Goal: Communication & Community: Answer question/provide support

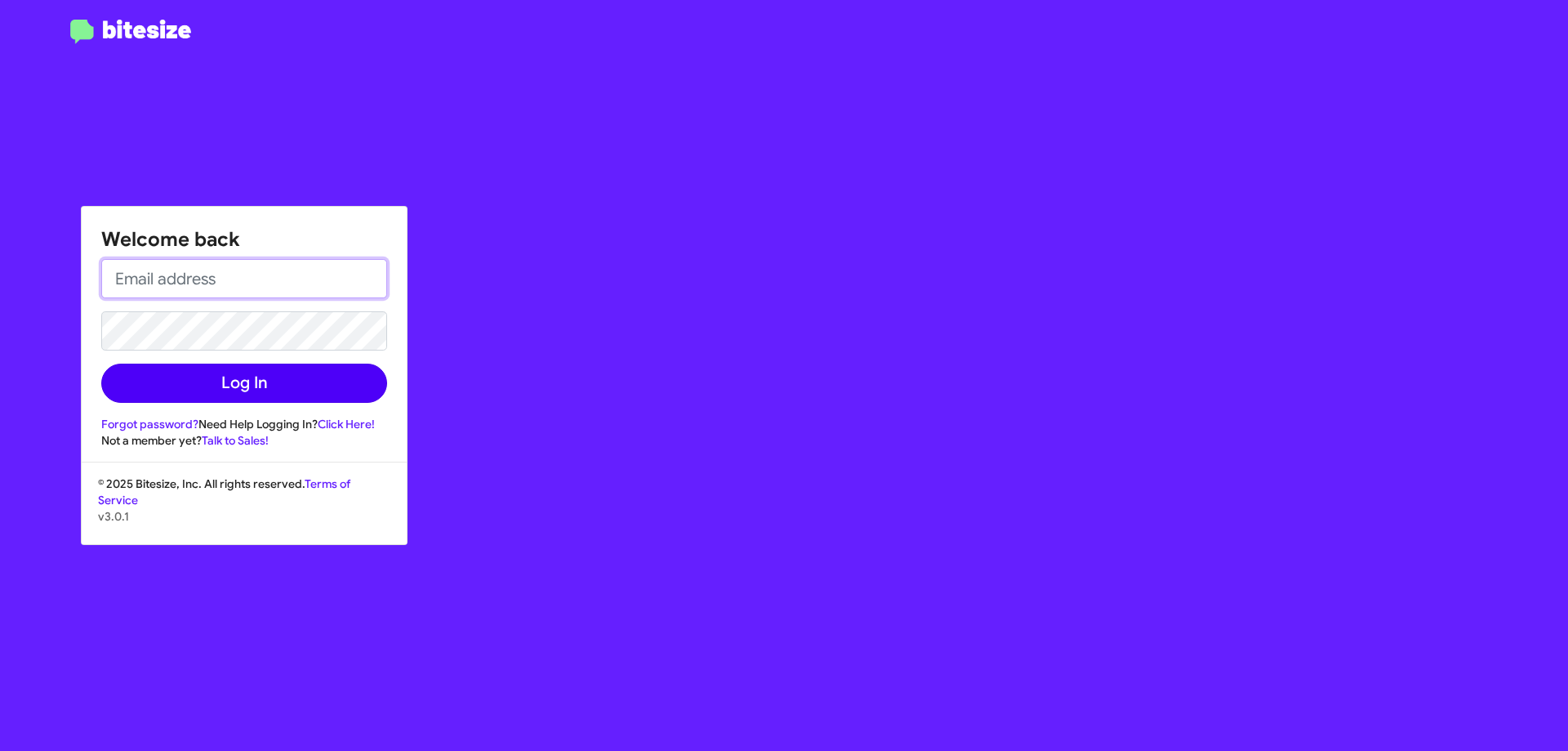
type input "[EMAIL_ADDRESS][DOMAIN_NAME]"
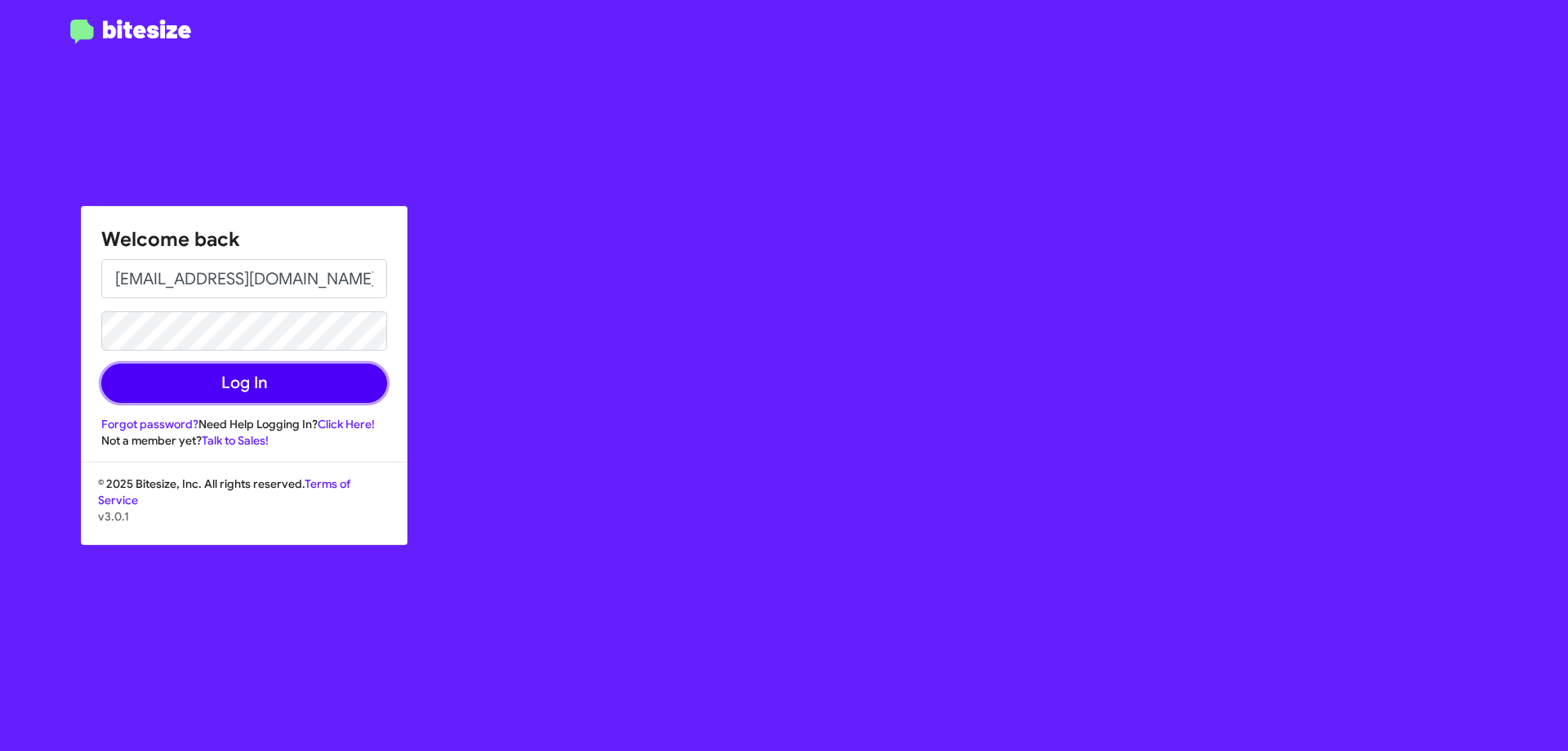
click at [231, 383] on button "Log In" at bounding box center [244, 383] width 286 height 39
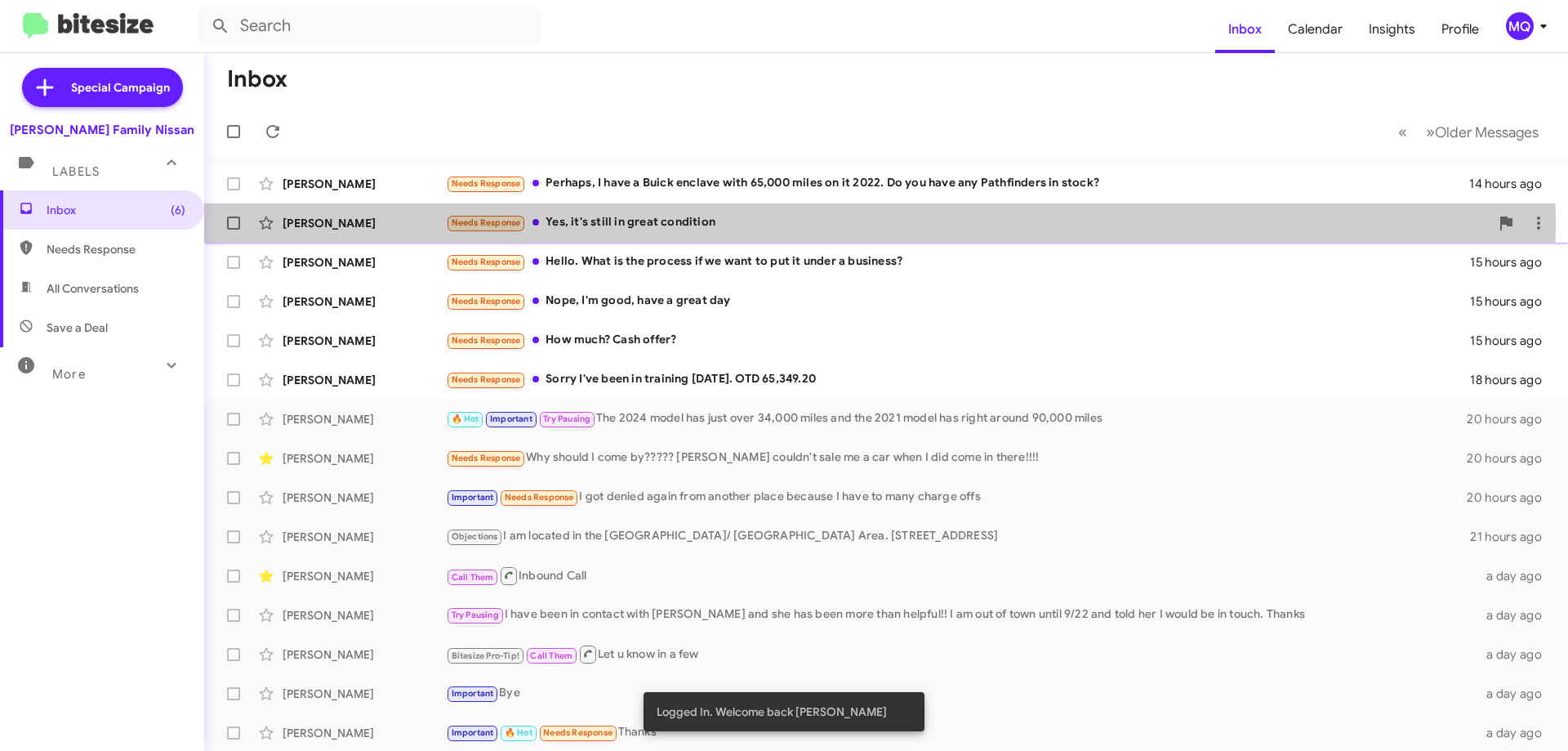
click at [740, 221] on div "Needs Response Yes, it's still in great condition" at bounding box center [968, 222] width 1044 height 19
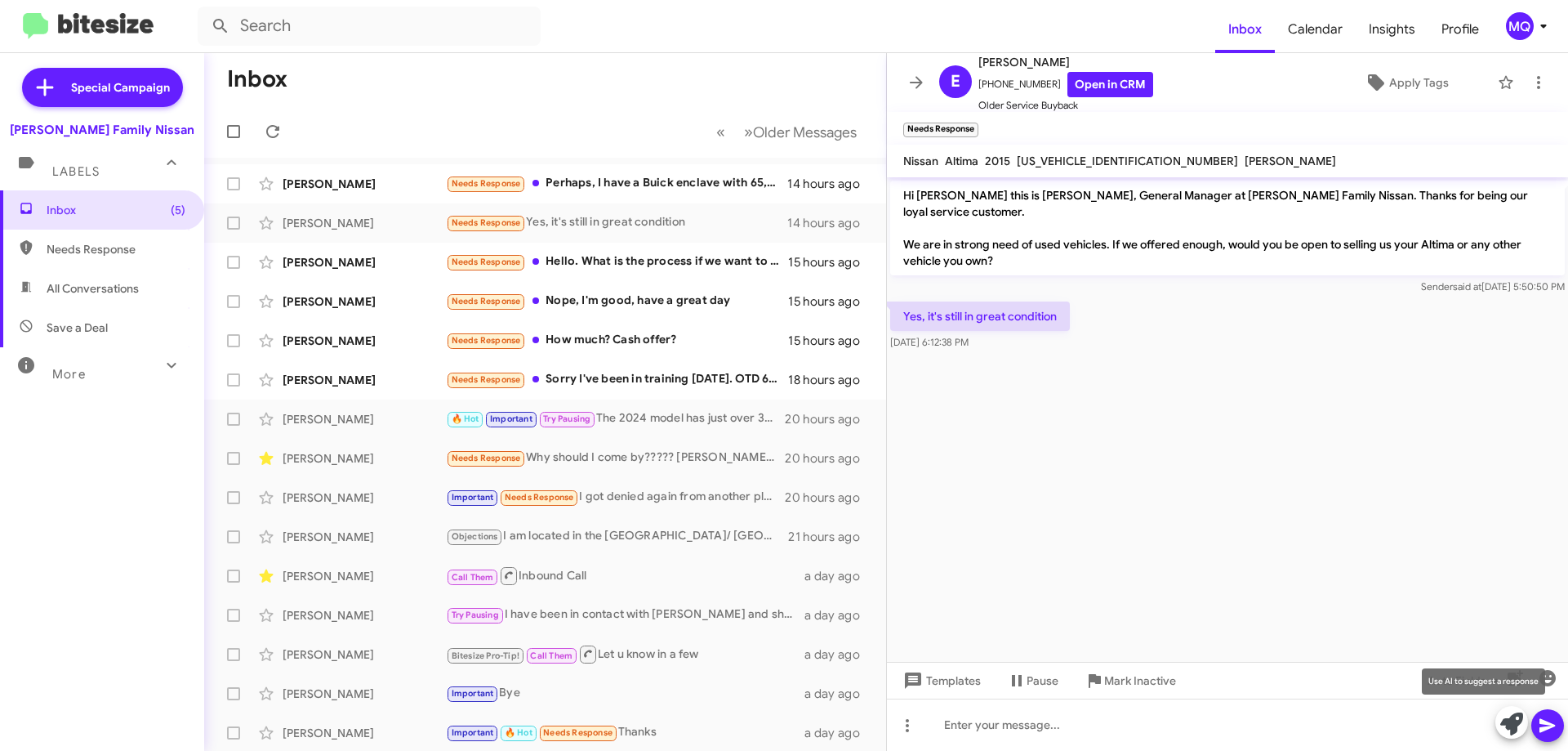
click at [1511, 724] on icon at bounding box center [1512, 723] width 23 height 23
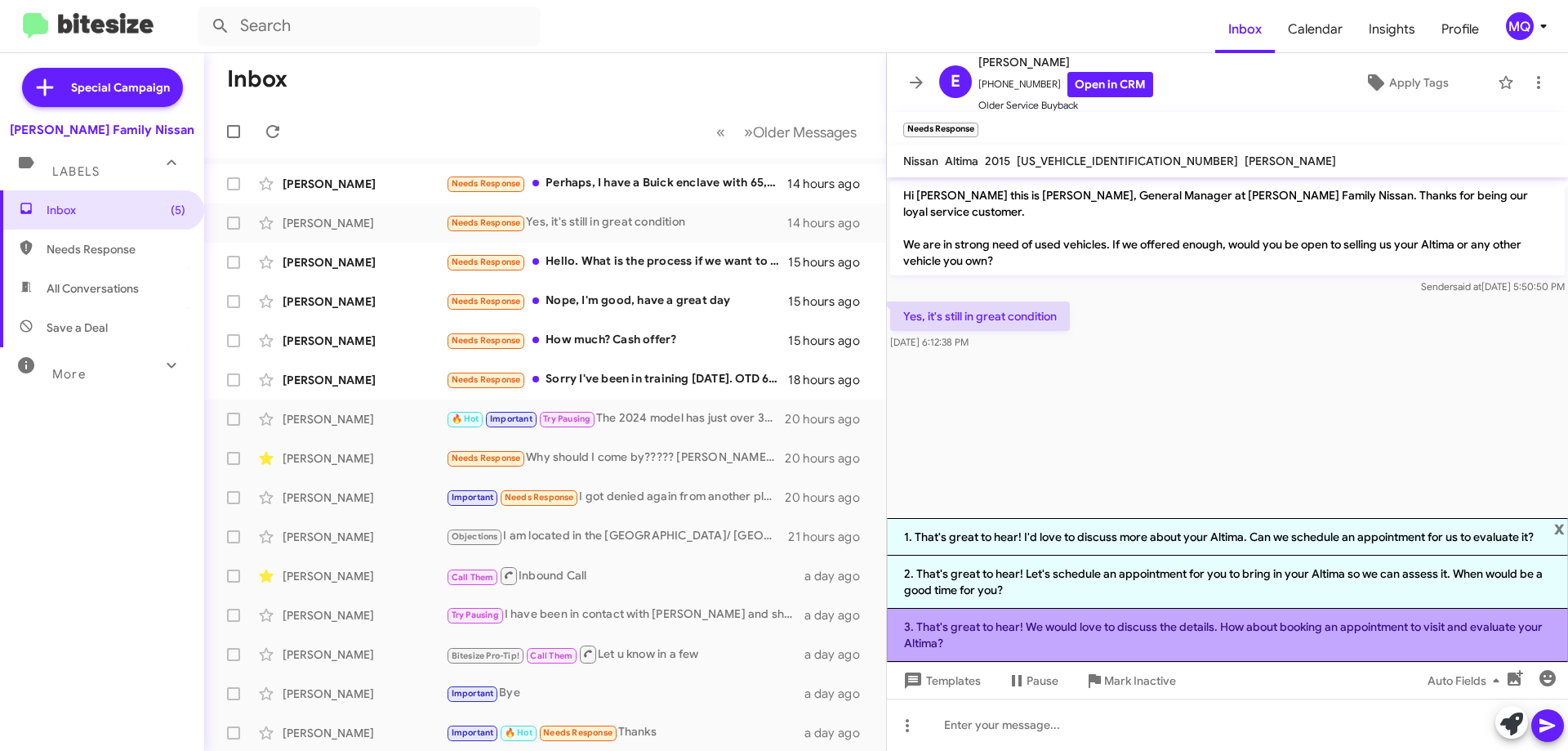
click at [1066, 634] on li "3. That's great to hear! We would love to discuss the details. How about bookin…" at bounding box center [1227, 635] width 681 height 54
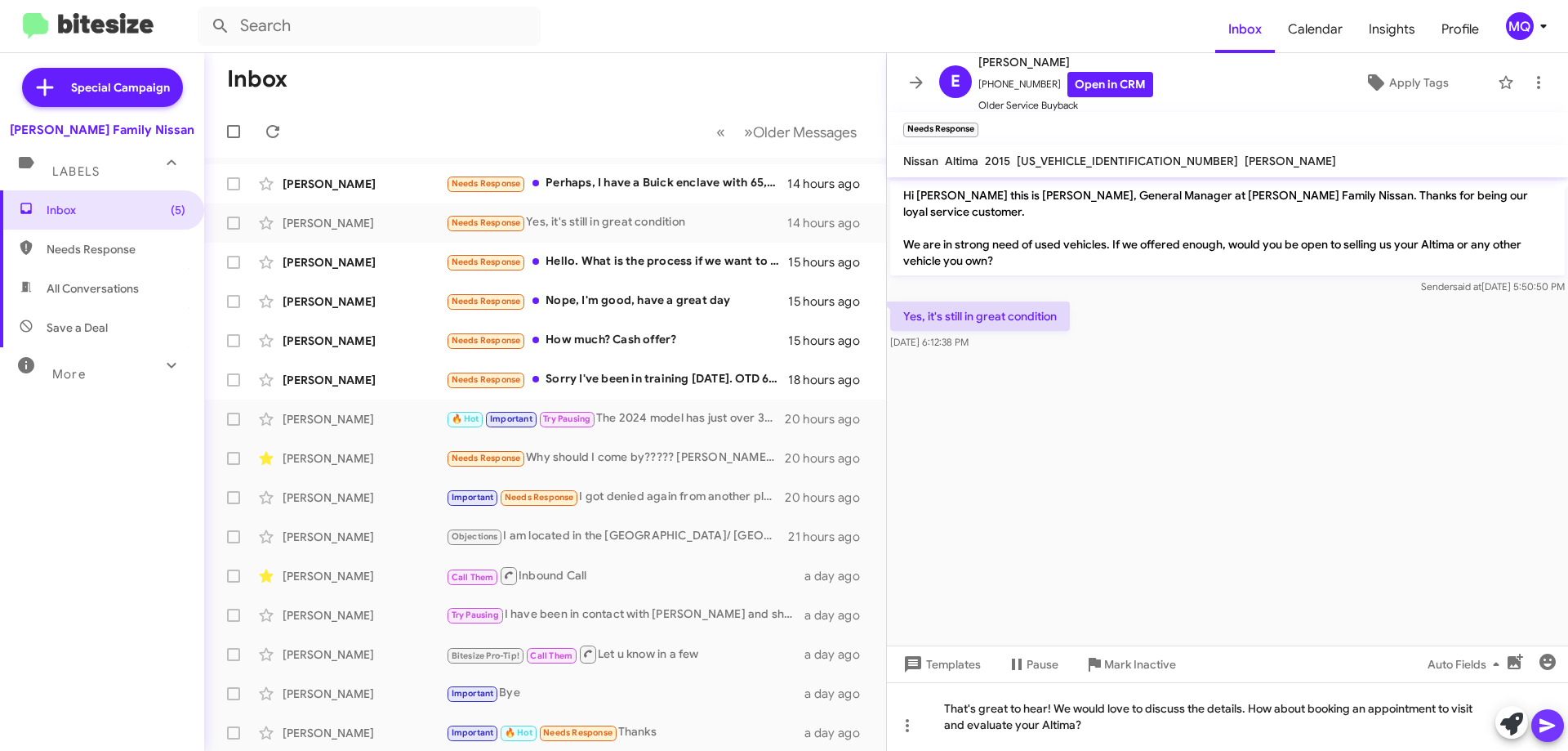
click at [1544, 720] on icon at bounding box center [1547, 726] width 15 height 14
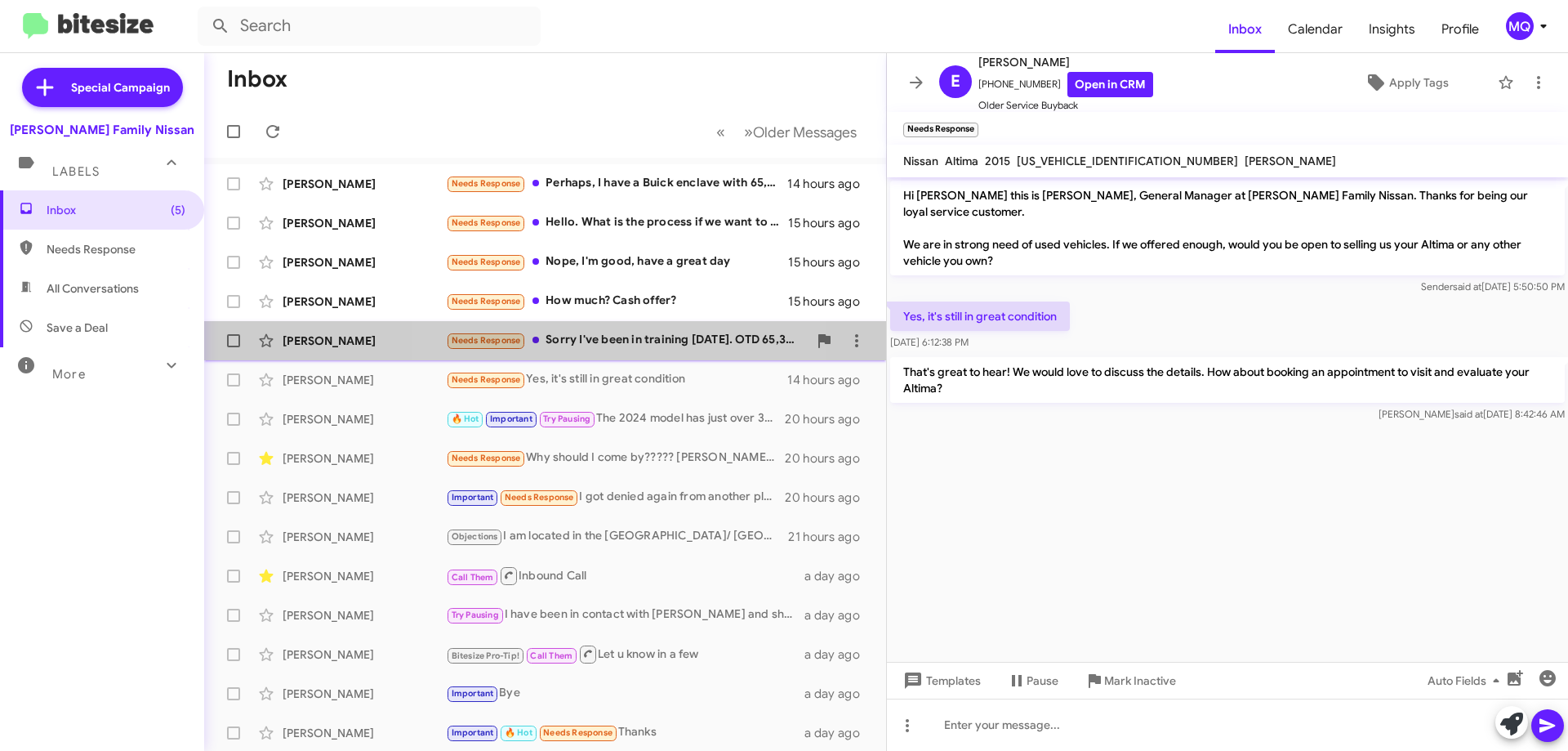
click at [602, 342] on div "Needs Response Sorry I've been in training [DATE]. OTD 65,349.20" at bounding box center [627, 340] width 362 height 19
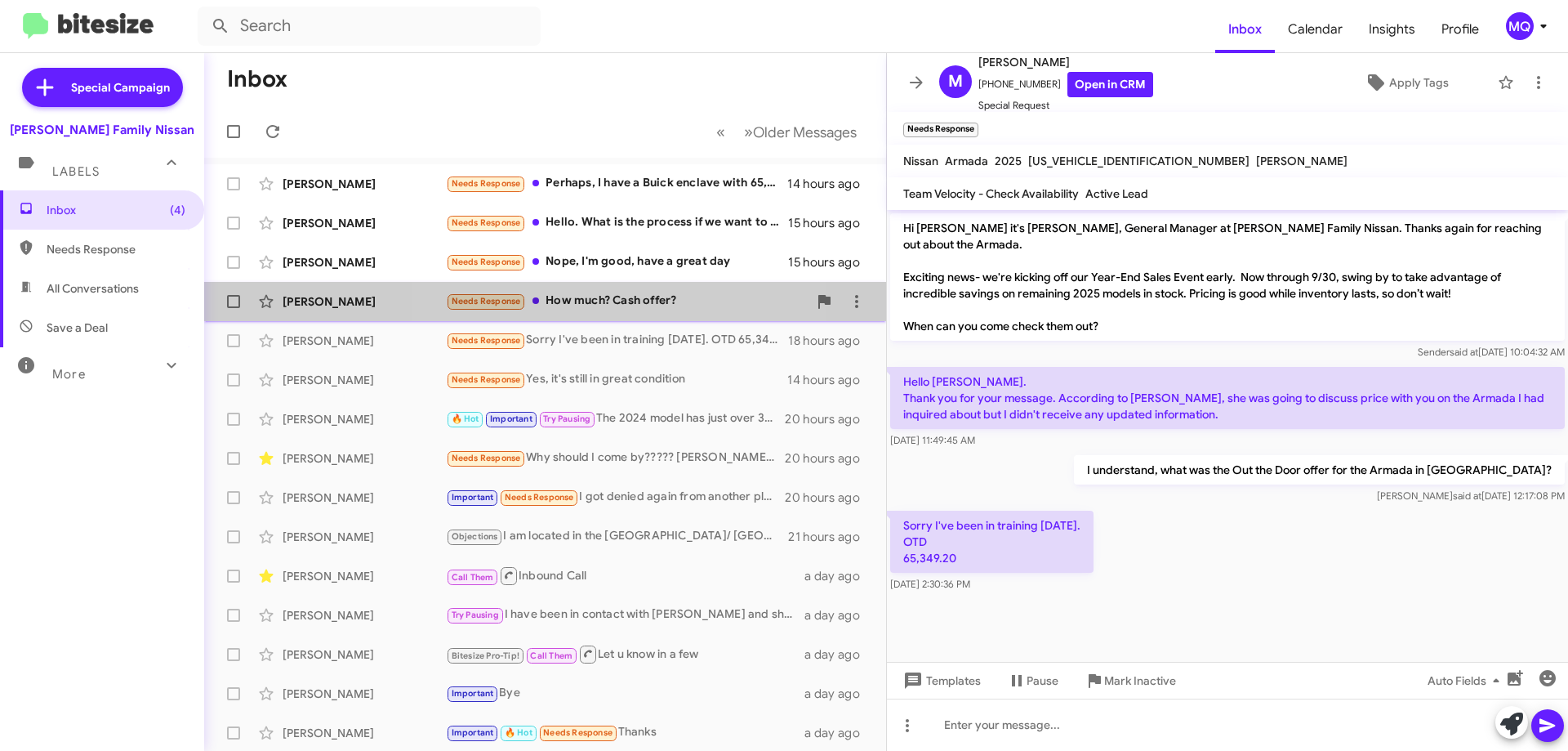
click at [629, 307] on div "Needs Response How much? Cash offer?" at bounding box center [627, 301] width 362 height 19
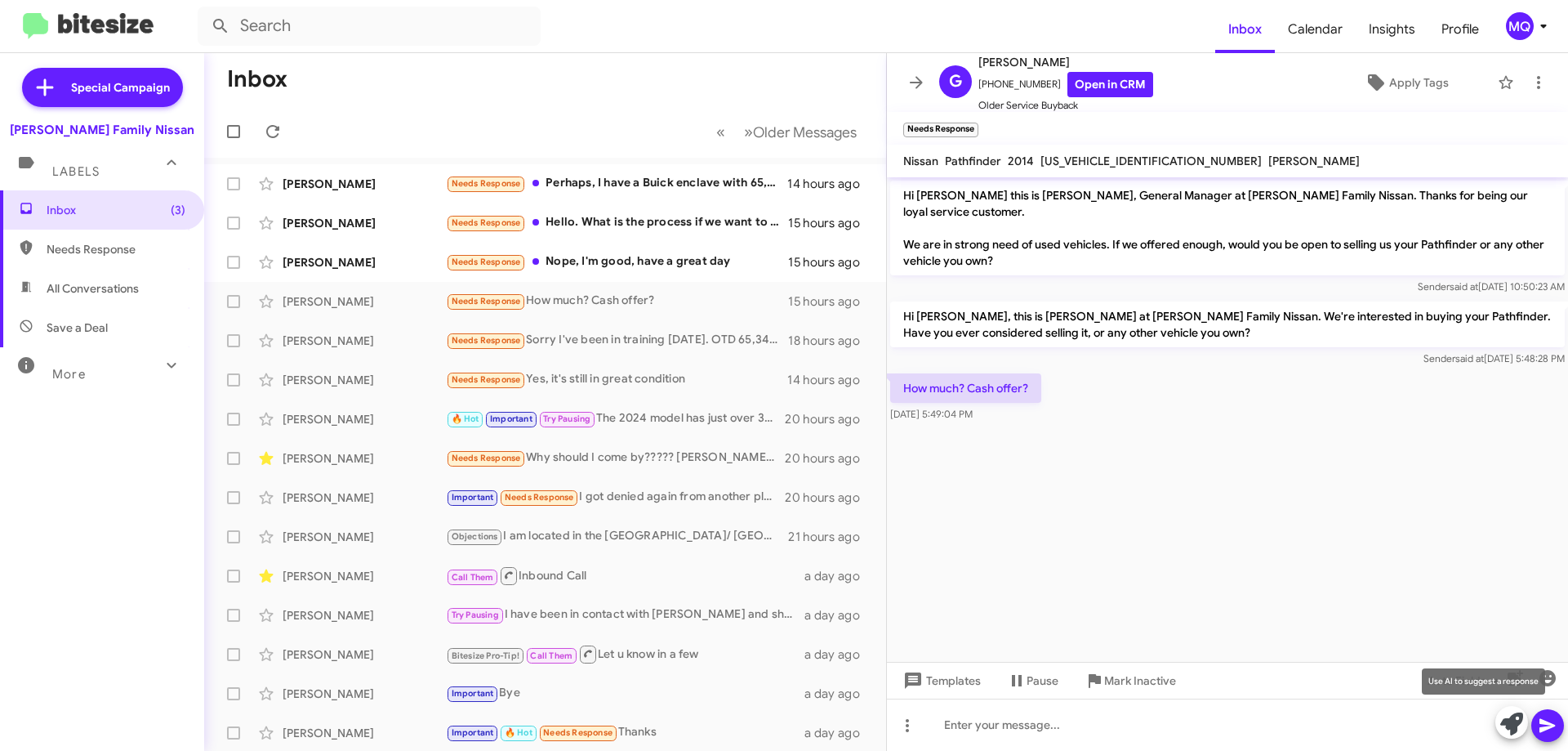
click at [1515, 717] on icon at bounding box center [1512, 723] width 23 height 23
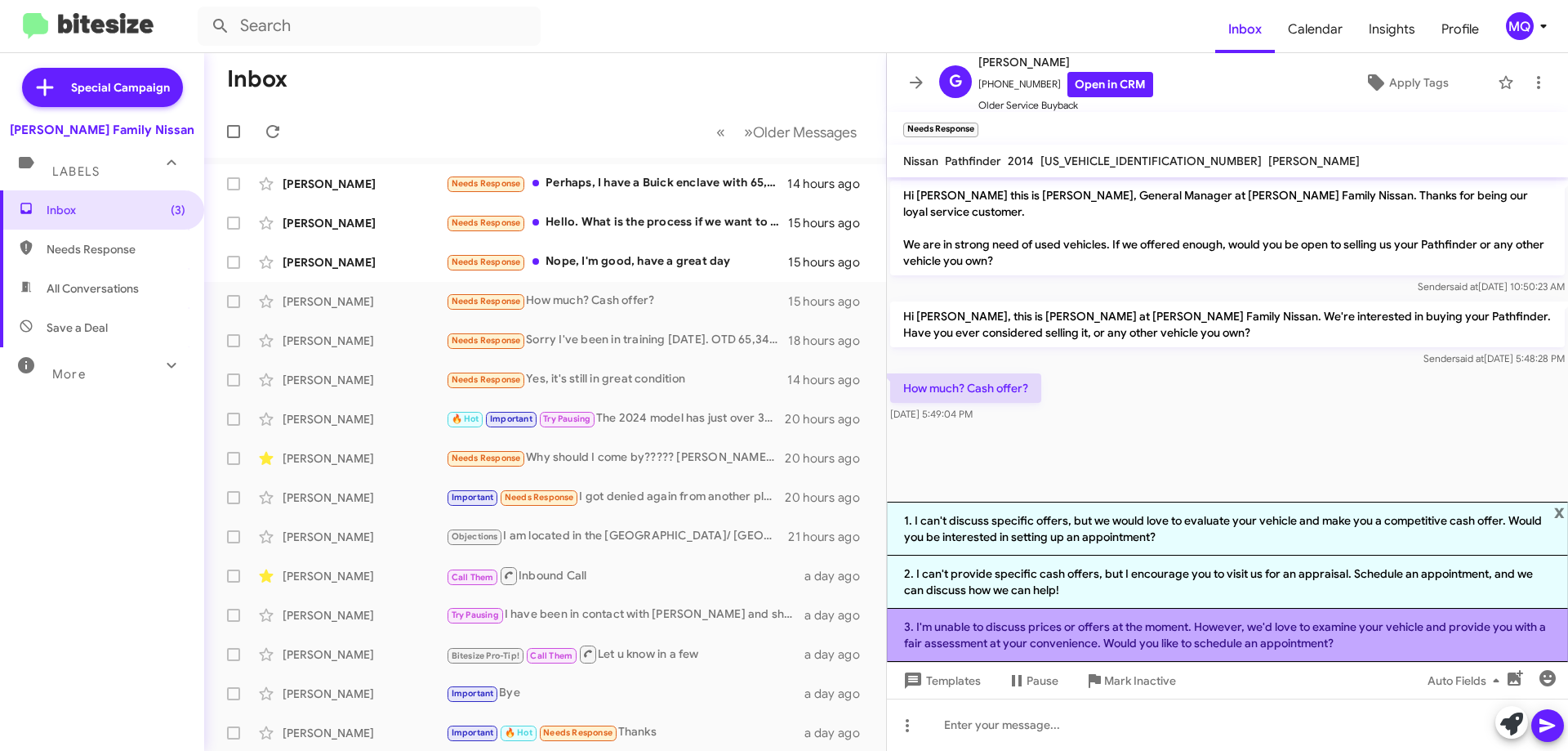
click at [1096, 632] on li "3. I'm unable to discuss prices or offers at the moment. However, we'd love to …" at bounding box center [1227, 635] width 681 height 54
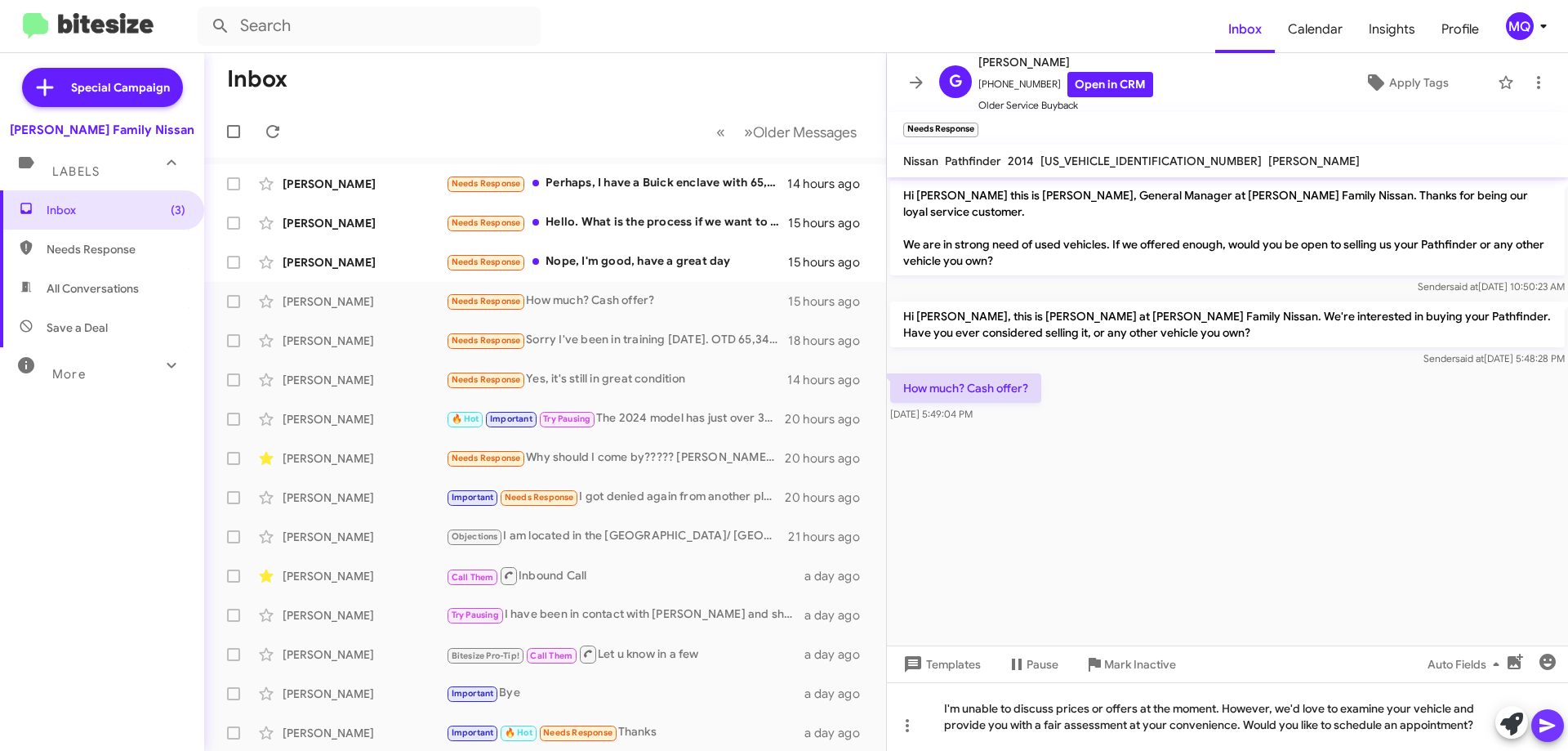
click at [1556, 727] on icon at bounding box center [1548, 726] width 20 height 20
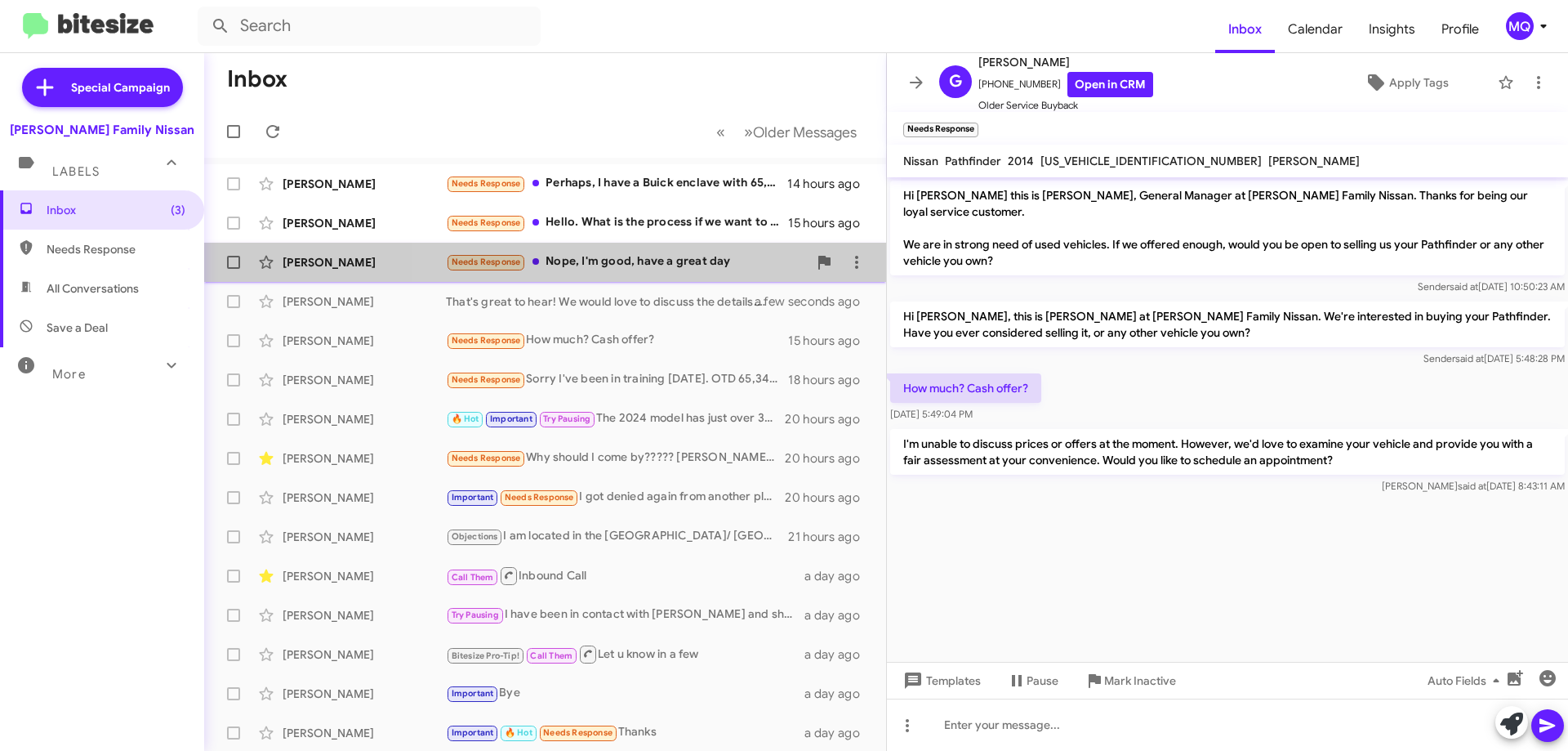
click at [648, 257] on div "Needs Response Nope, I'm good, have a great day" at bounding box center [627, 261] width 362 height 19
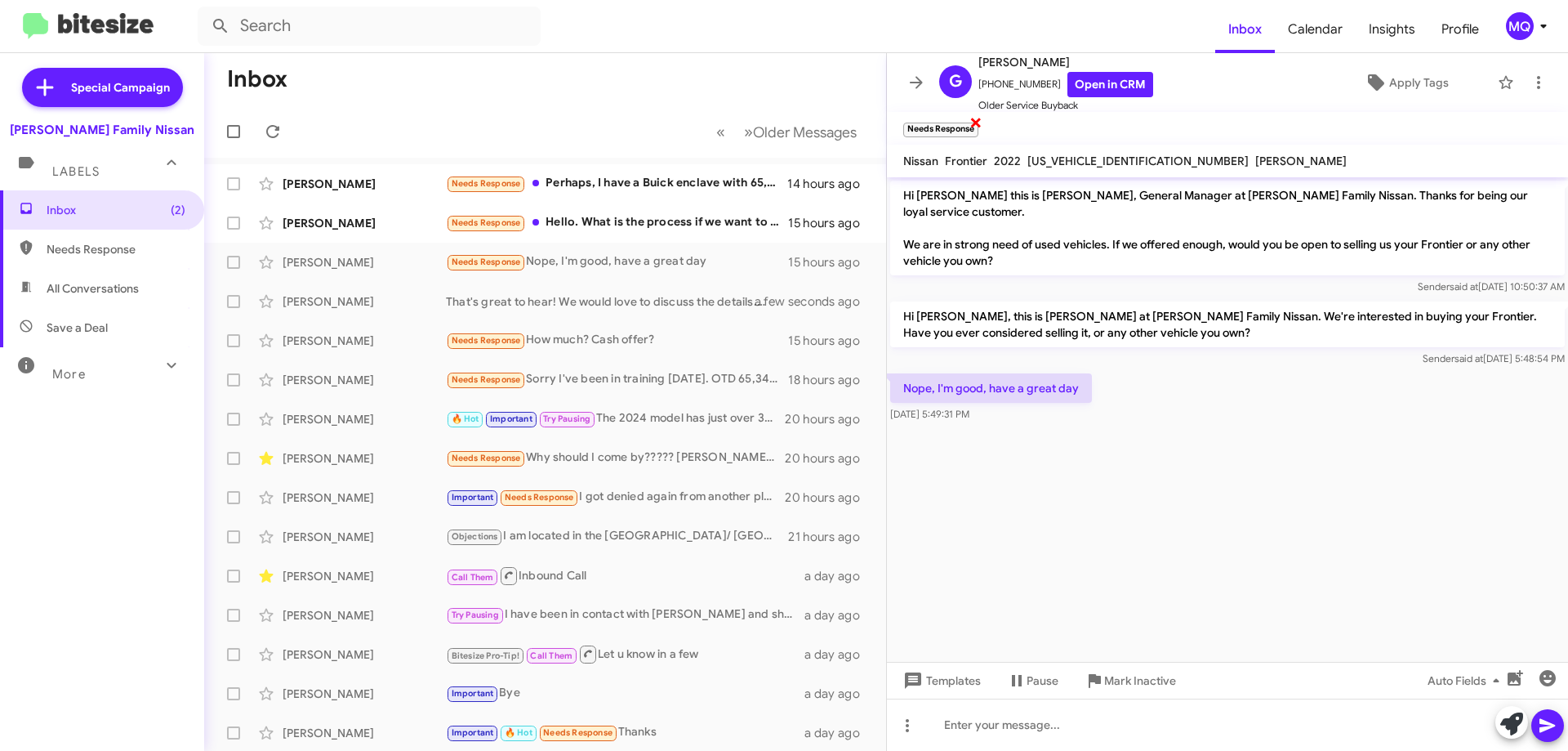
click at [976, 126] on span "×" at bounding box center [976, 122] width 13 height 20
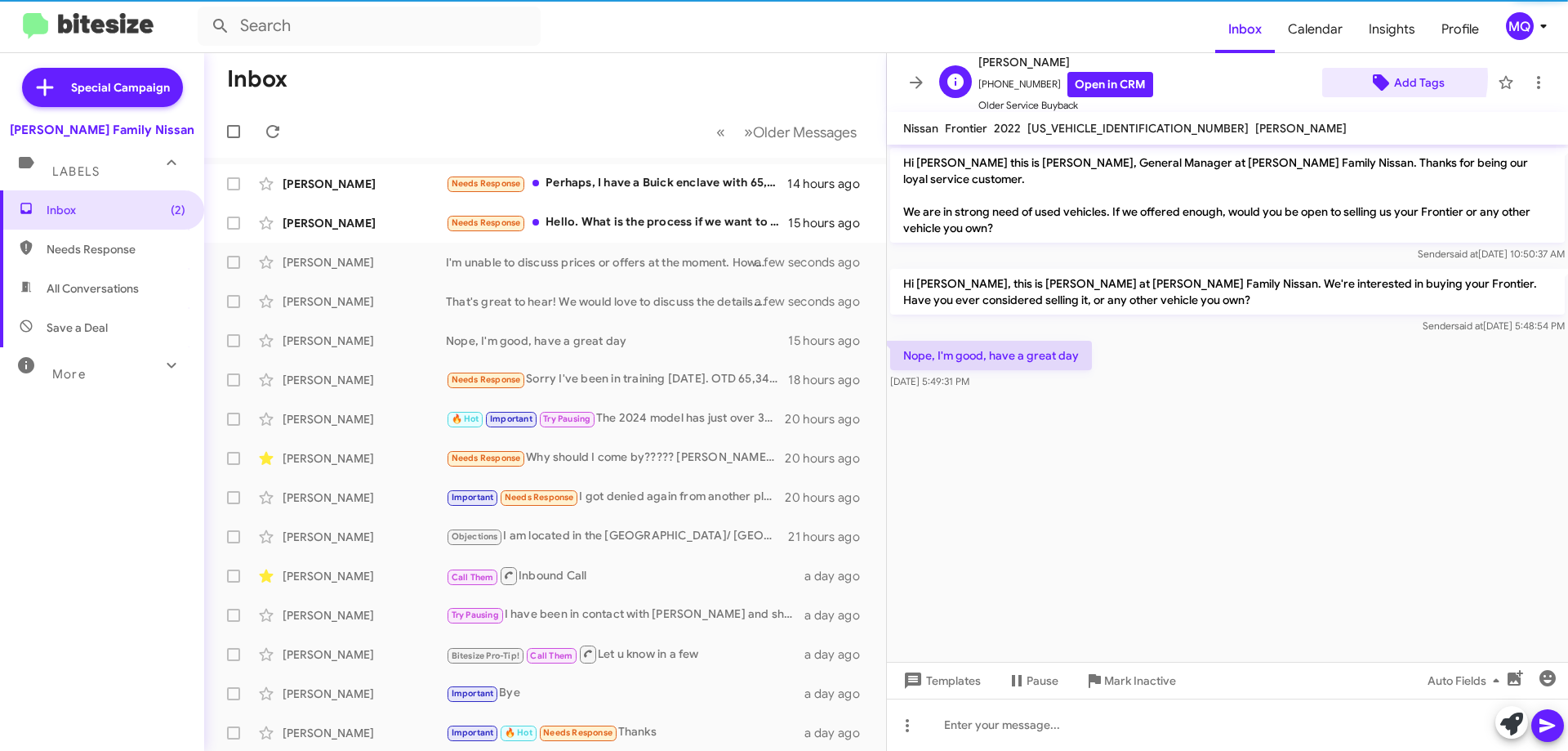
click at [1373, 77] on icon at bounding box center [1381, 83] width 16 height 16
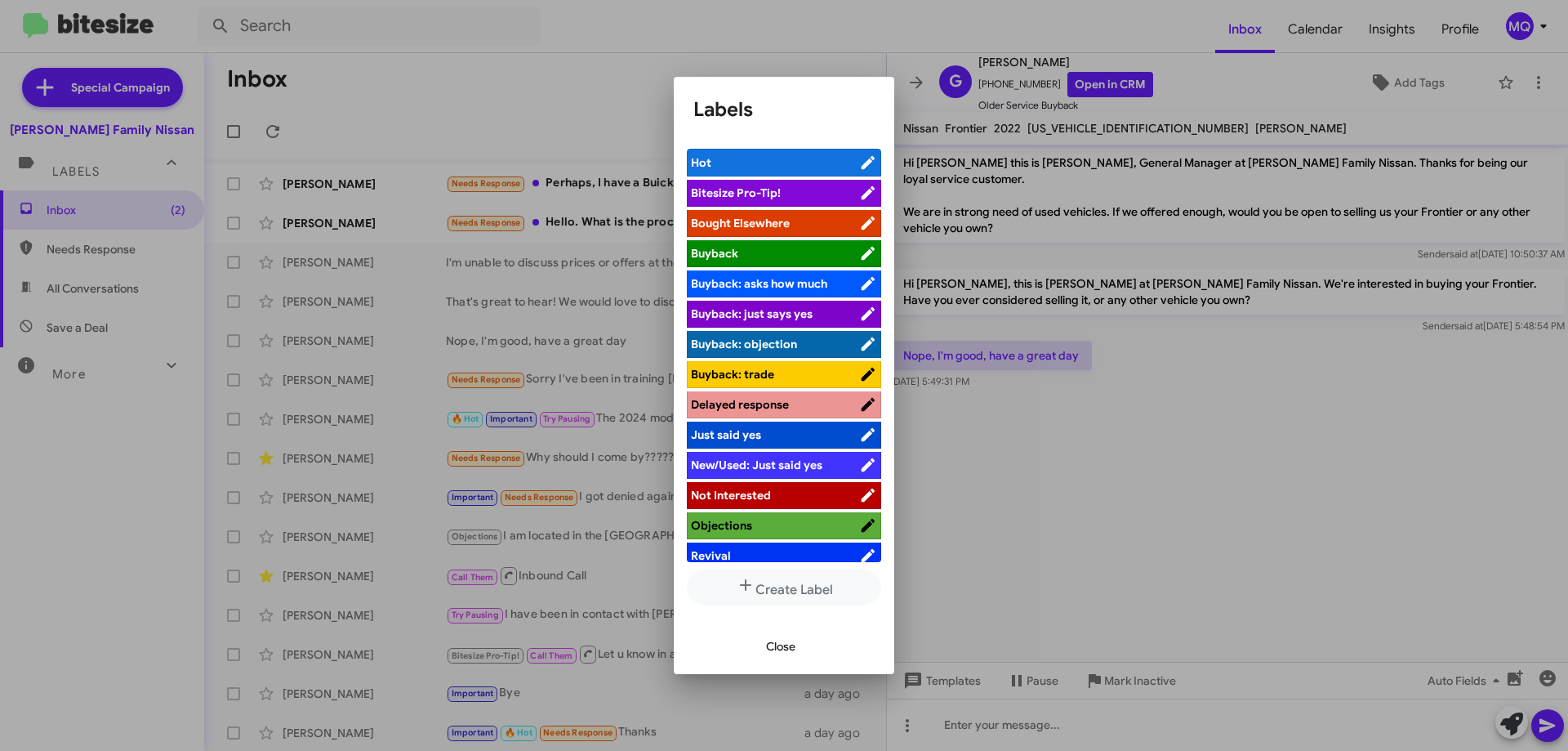
click at [770, 488] on span "Not Interested" at bounding box center [775, 495] width 169 height 16
click at [784, 651] on span "Close" at bounding box center [781, 646] width 29 height 29
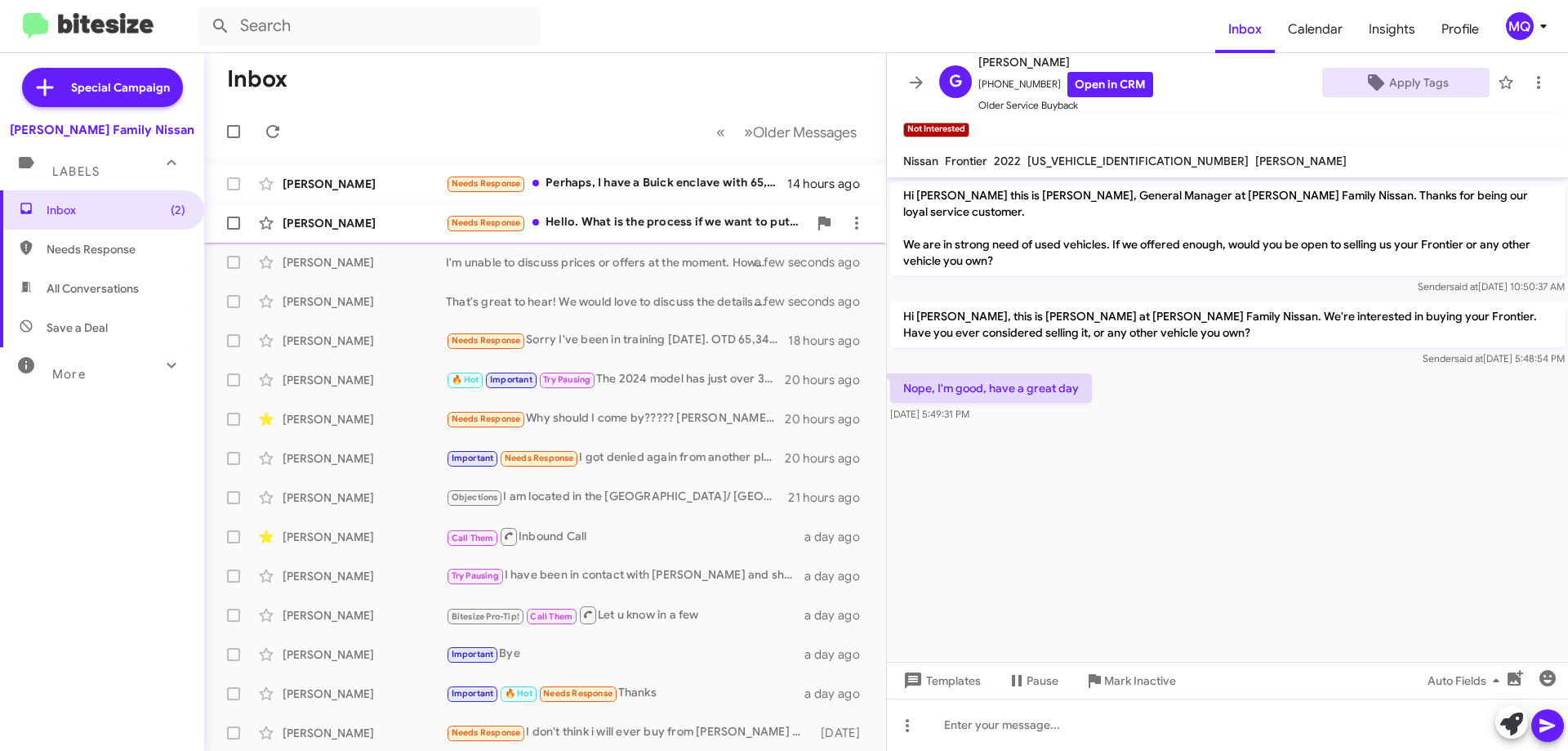
click at [646, 229] on div "Needs Response Hello. What is the process if we want to put it under a business?" at bounding box center [627, 222] width 362 height 19
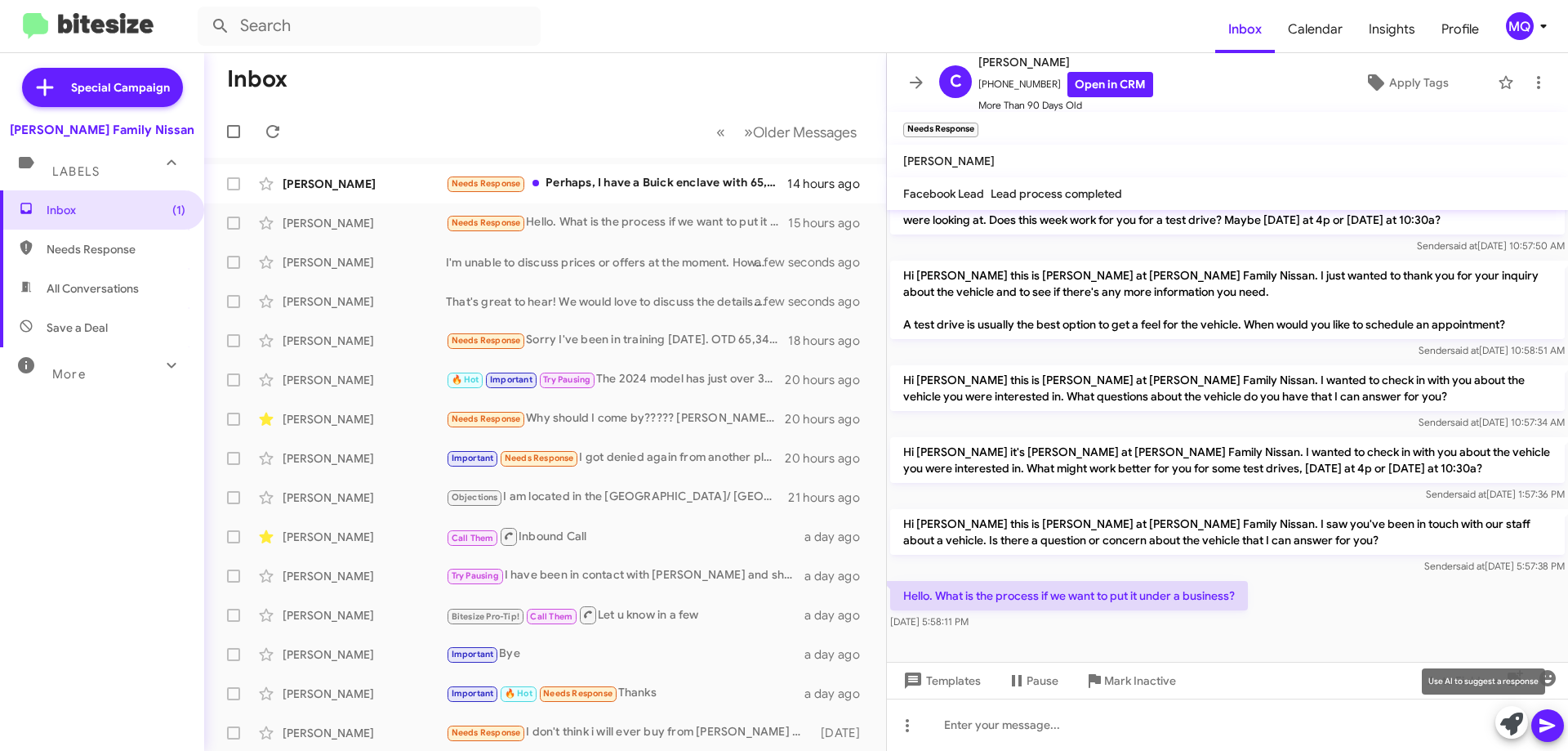
click at [1504, 727] on icon at bounding box center [1512, 723] width 23 height 23
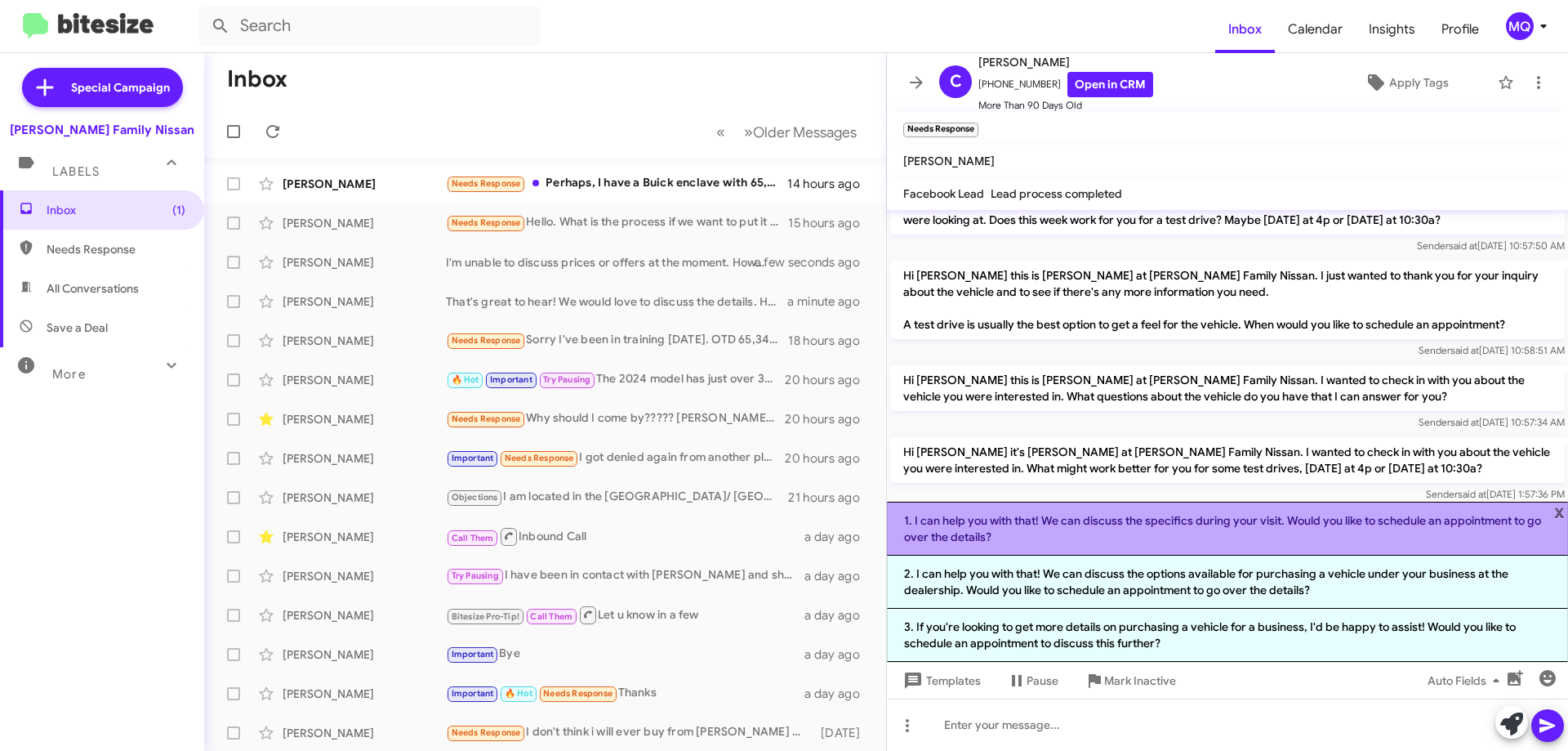
click at [1303, 528] on li "1. I can help you with that! We can discuss the specifics during your visit. Wo…" at bounding box center [1227, 528] width 681 height 54
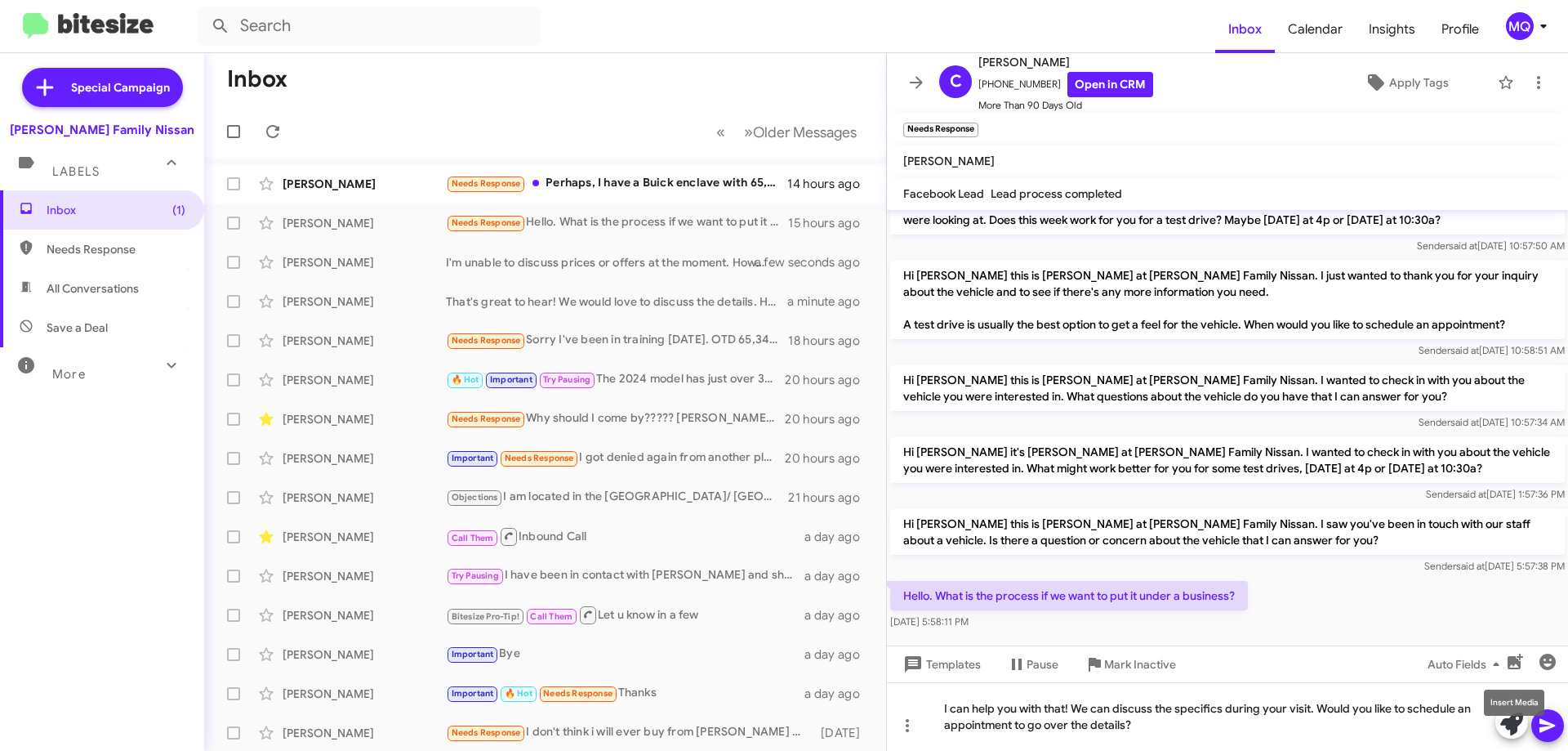
click at [1542, 721] on mat-tooltip-component "Insert Media" at bounding box center [1514, 703] width 83 height 49
click at [1554, 727] on icon at bounding box center [1548, 726] width 20 height 20
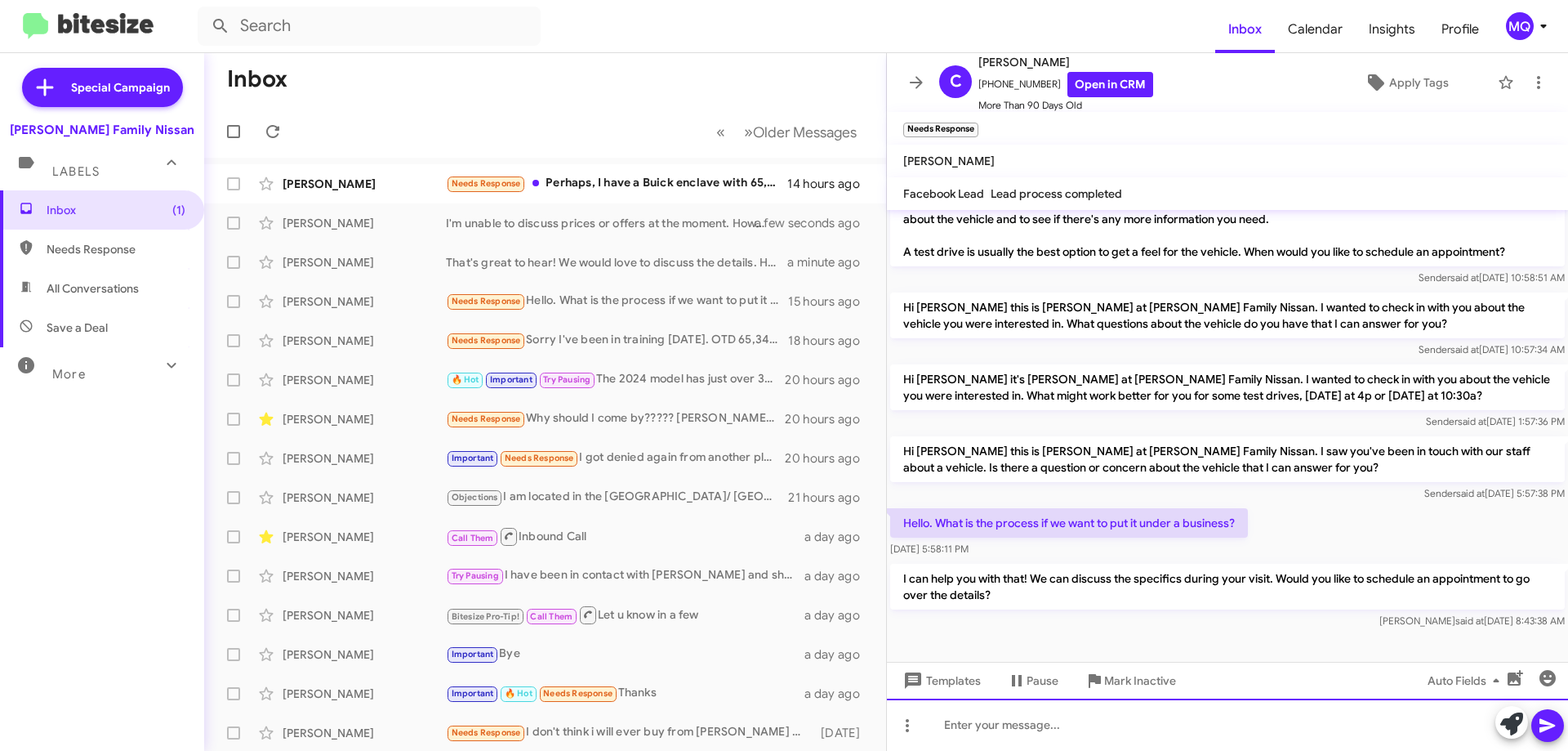
scroll to position [911, 0]
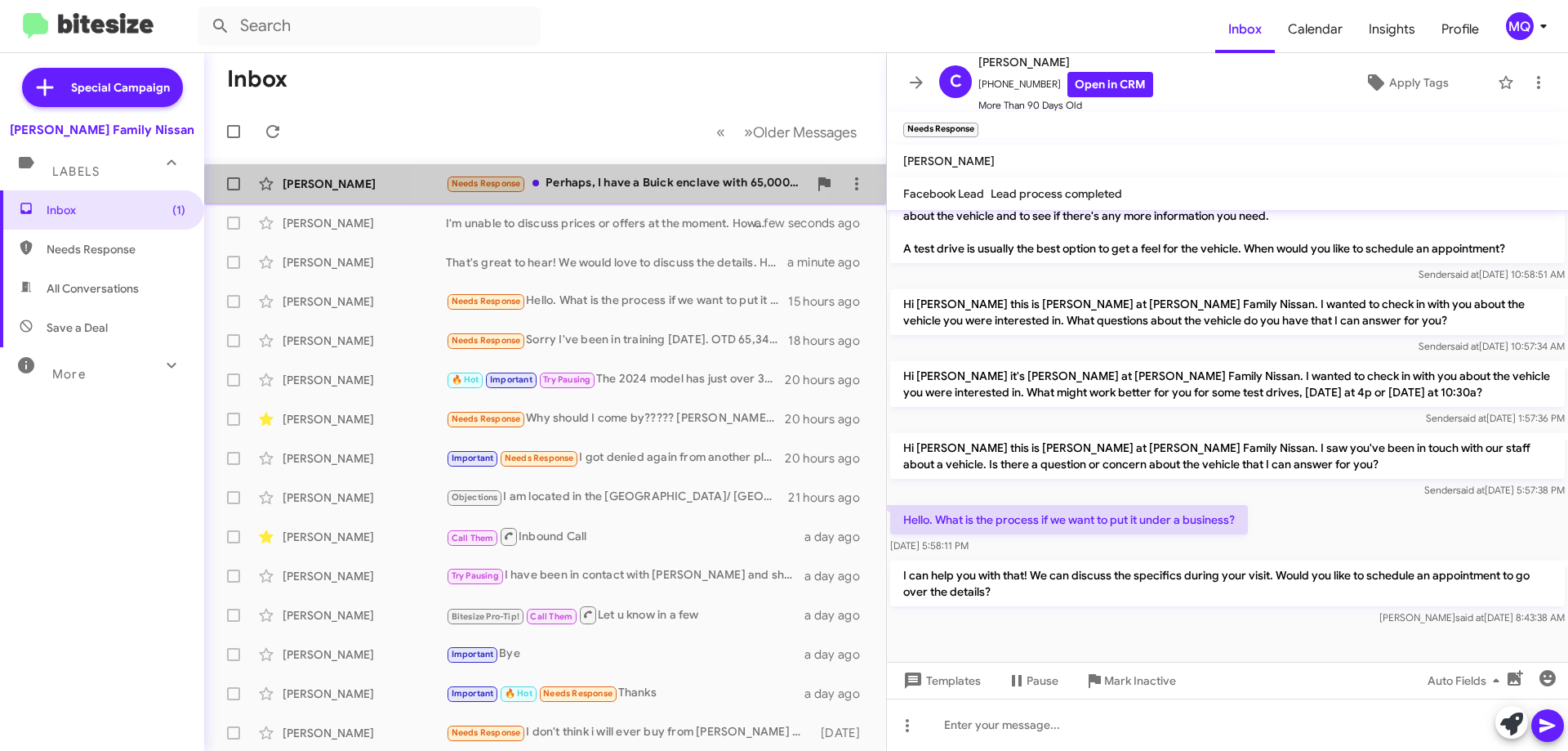
click at [613, 193] on div "Needs Response Perhaps, I have a Buick enclave with 65,000 miles on it 2022. Do…" at bounding box center [627, 183] width 362 height 19
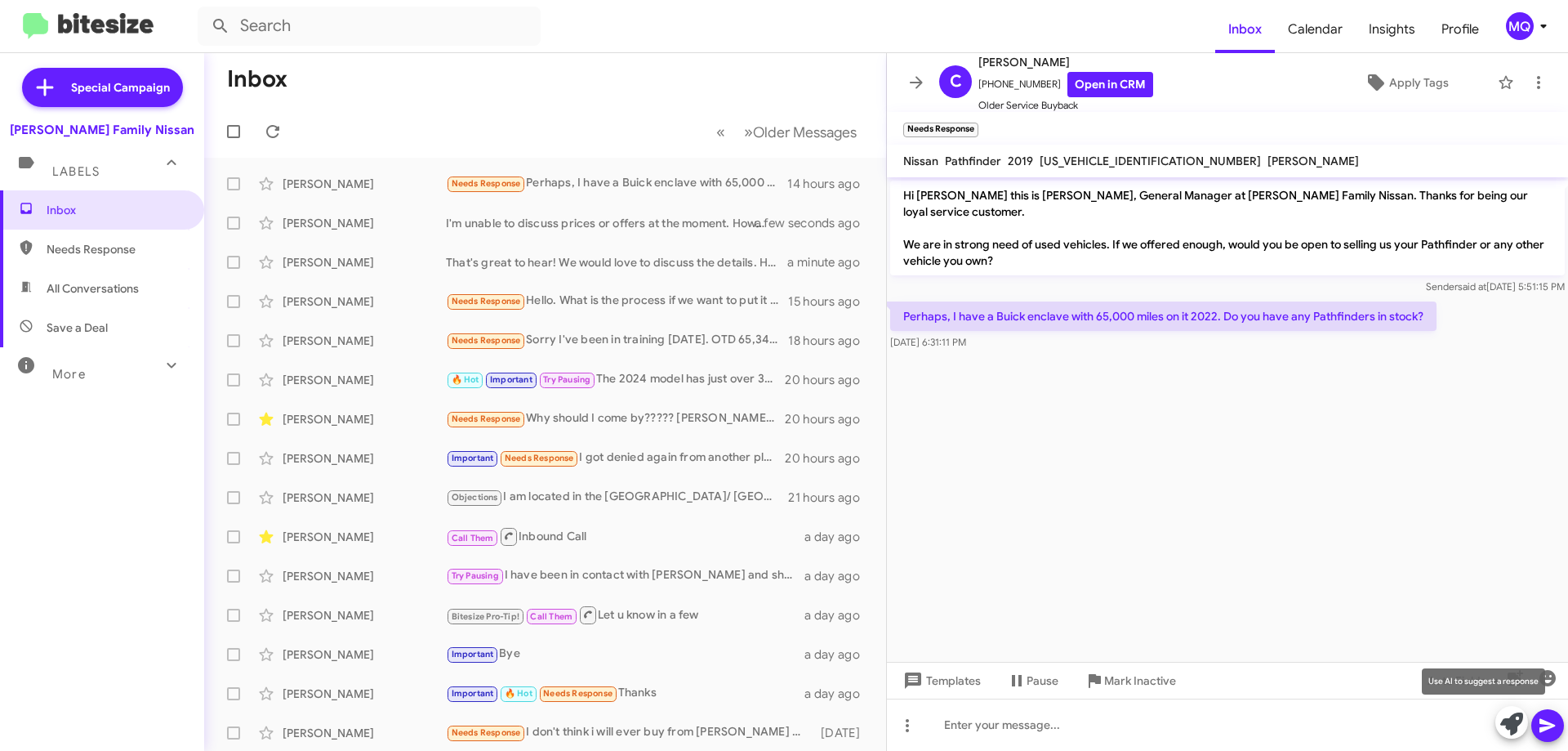
click at [1515, 719] on icon at bounding box center [1512, 723] width 23 height 23
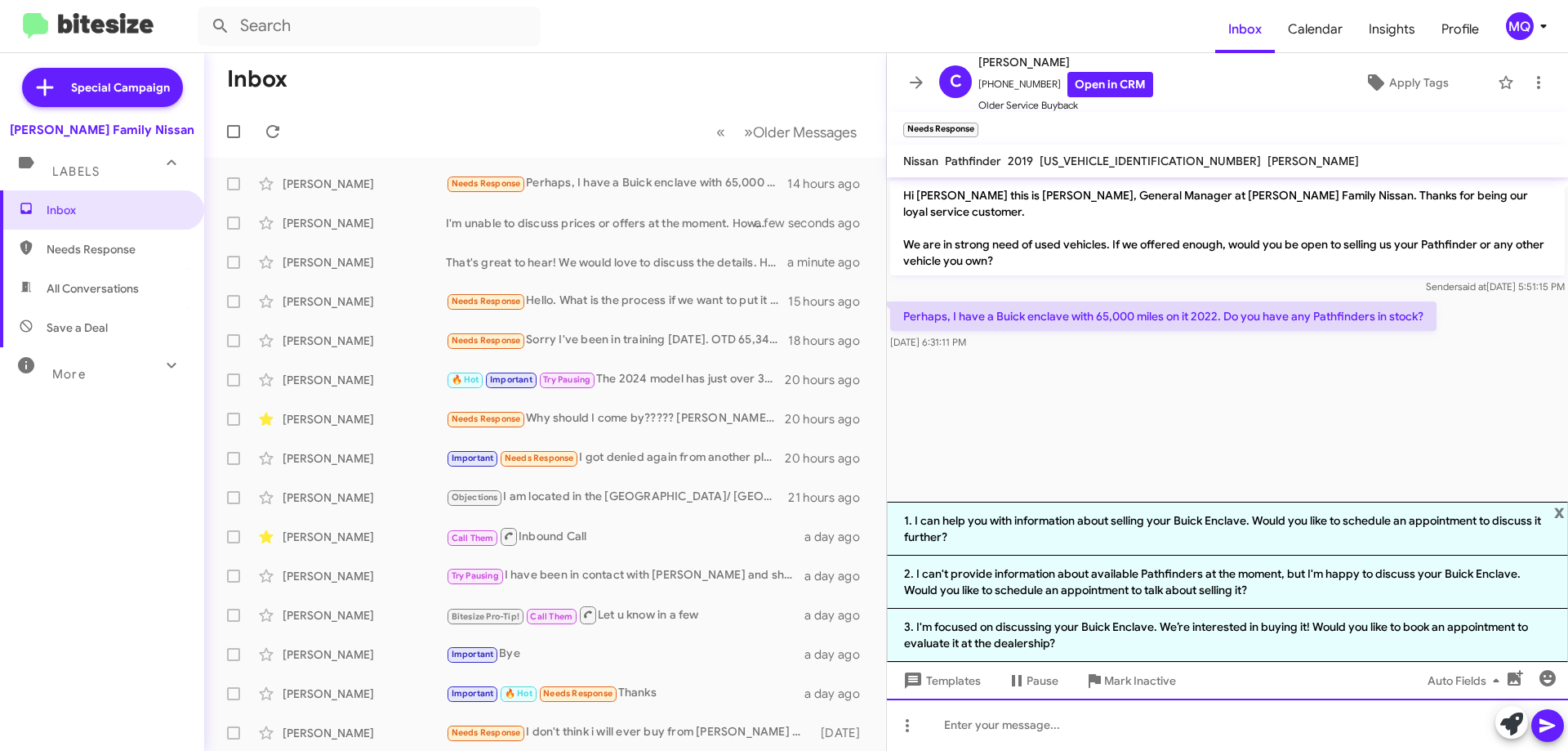
click at [1106, 717] on div at bounding box center [1227, 725] width 681 height 53
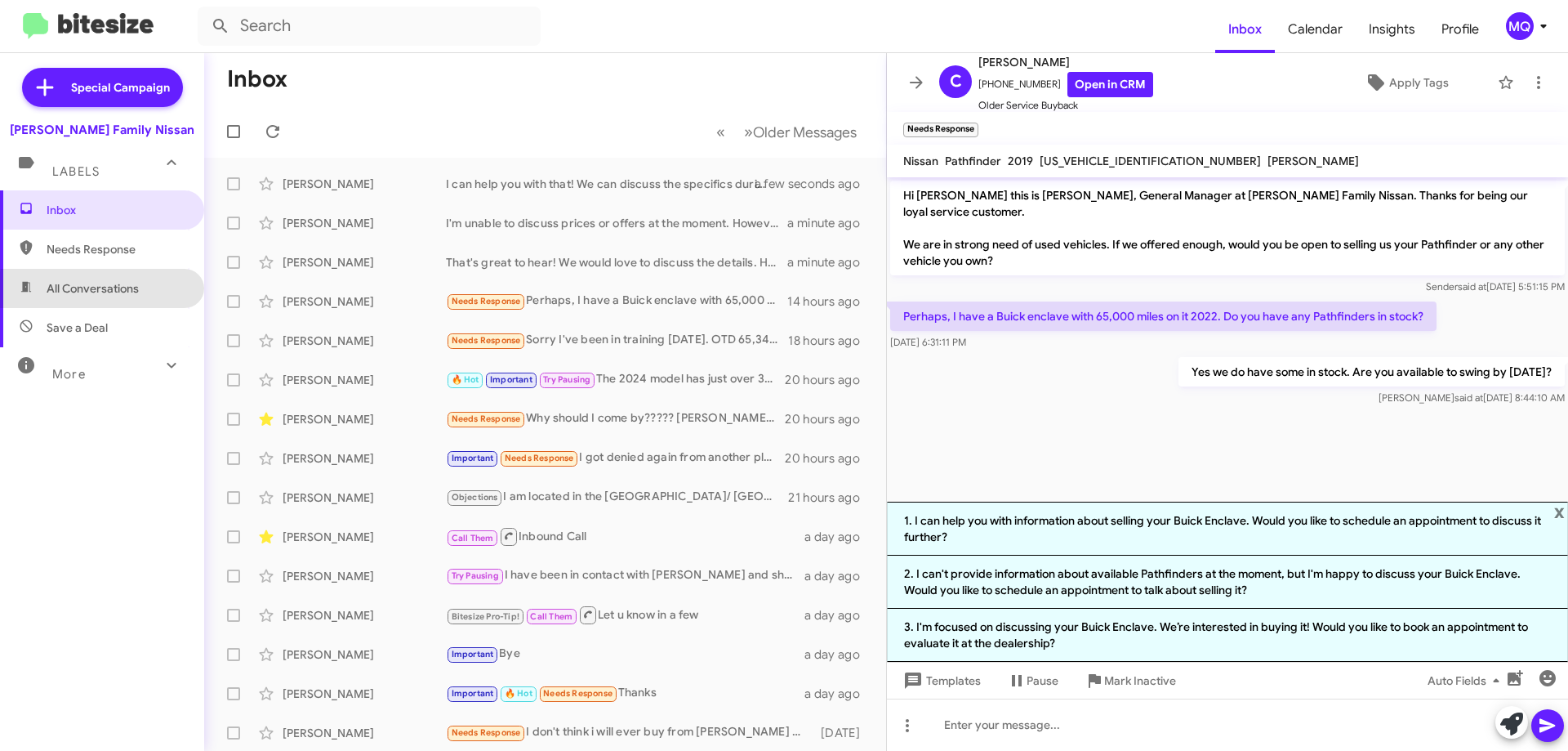
click at [133, 292] on span "All Conversations" at bounding box center [93, 288] width 93 height 16
type input "in:all-conversations"
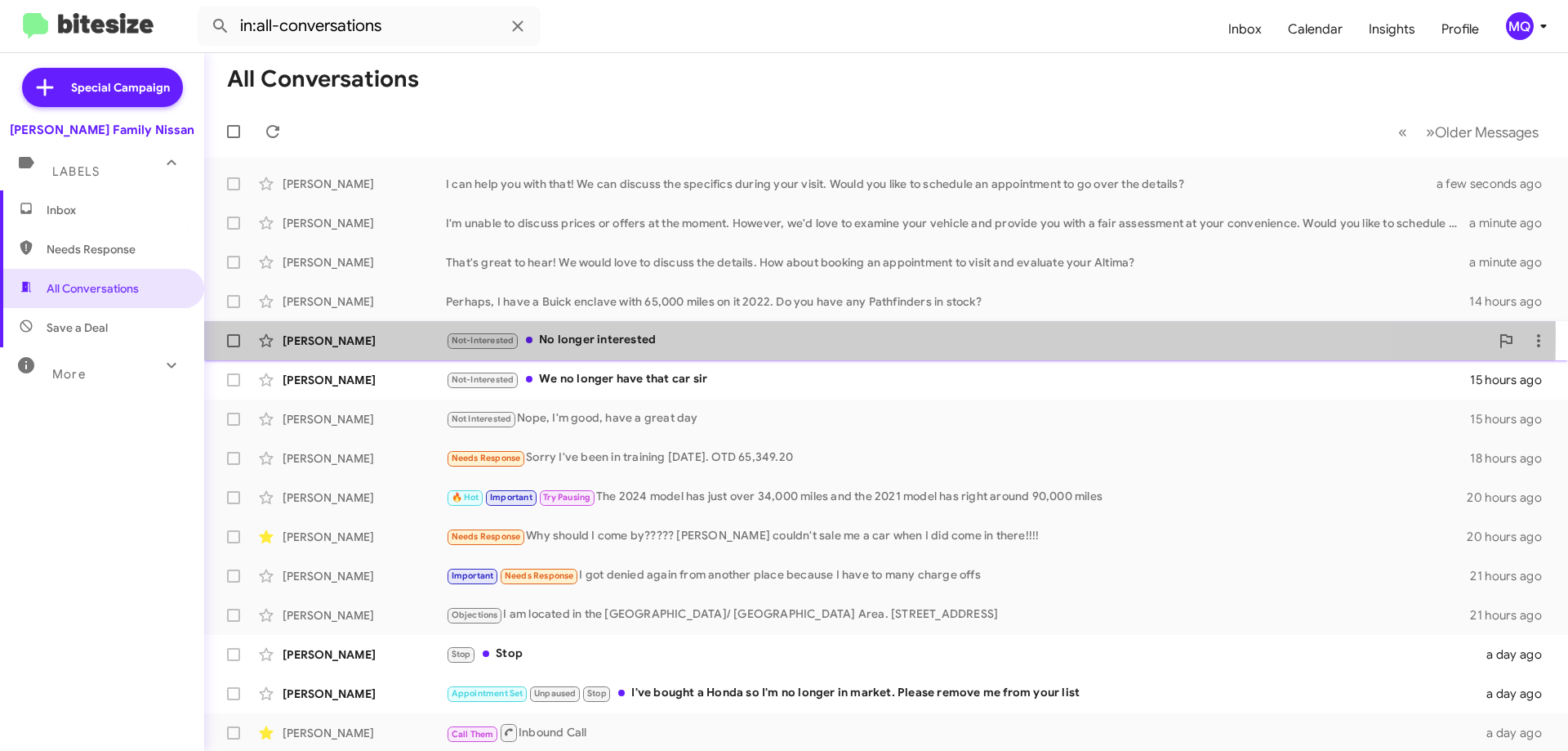
click at [645, 335] on div "Not-Interested No longer interested" at bounding box center [968, 340] width 1044 height 19
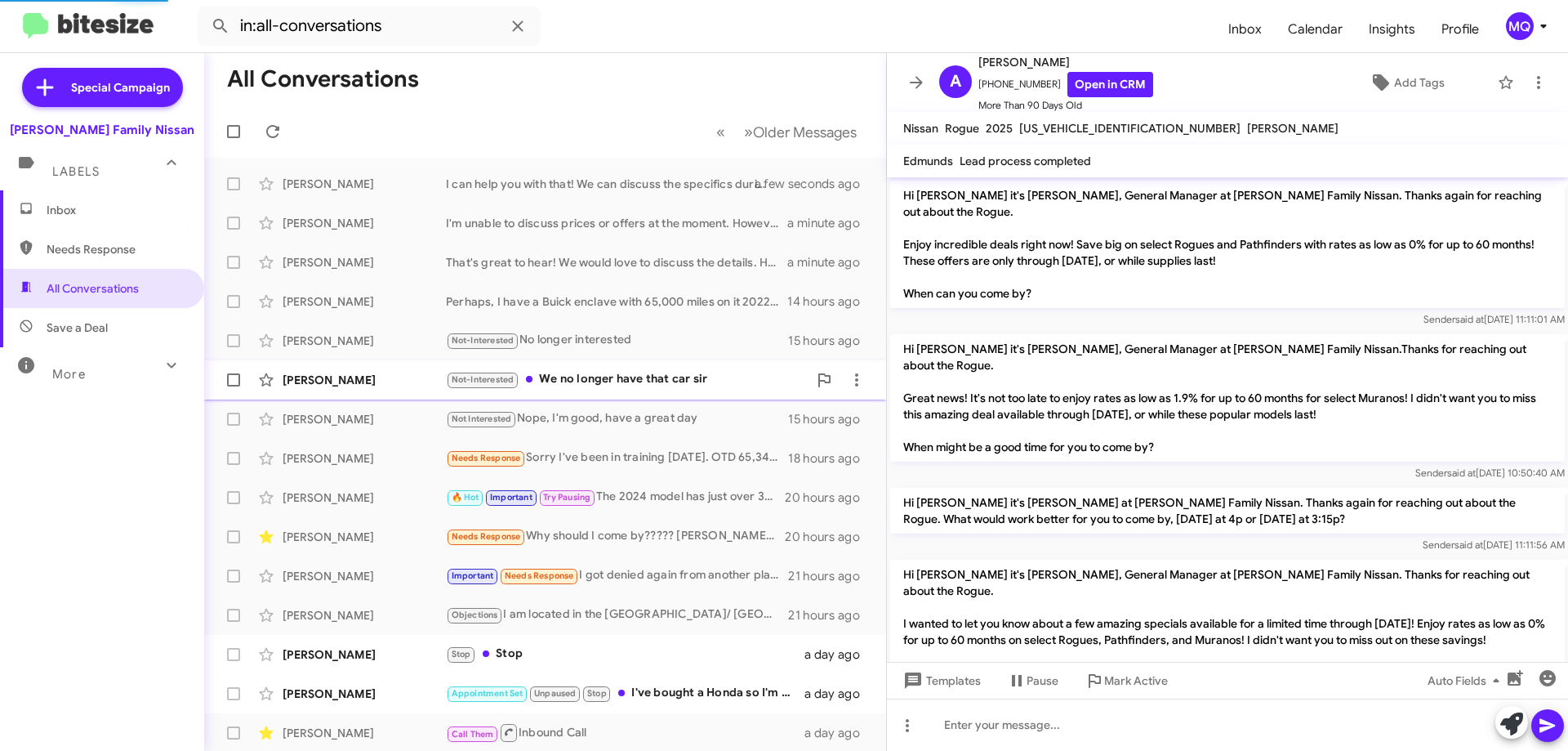
scroll to position [1092, 0]
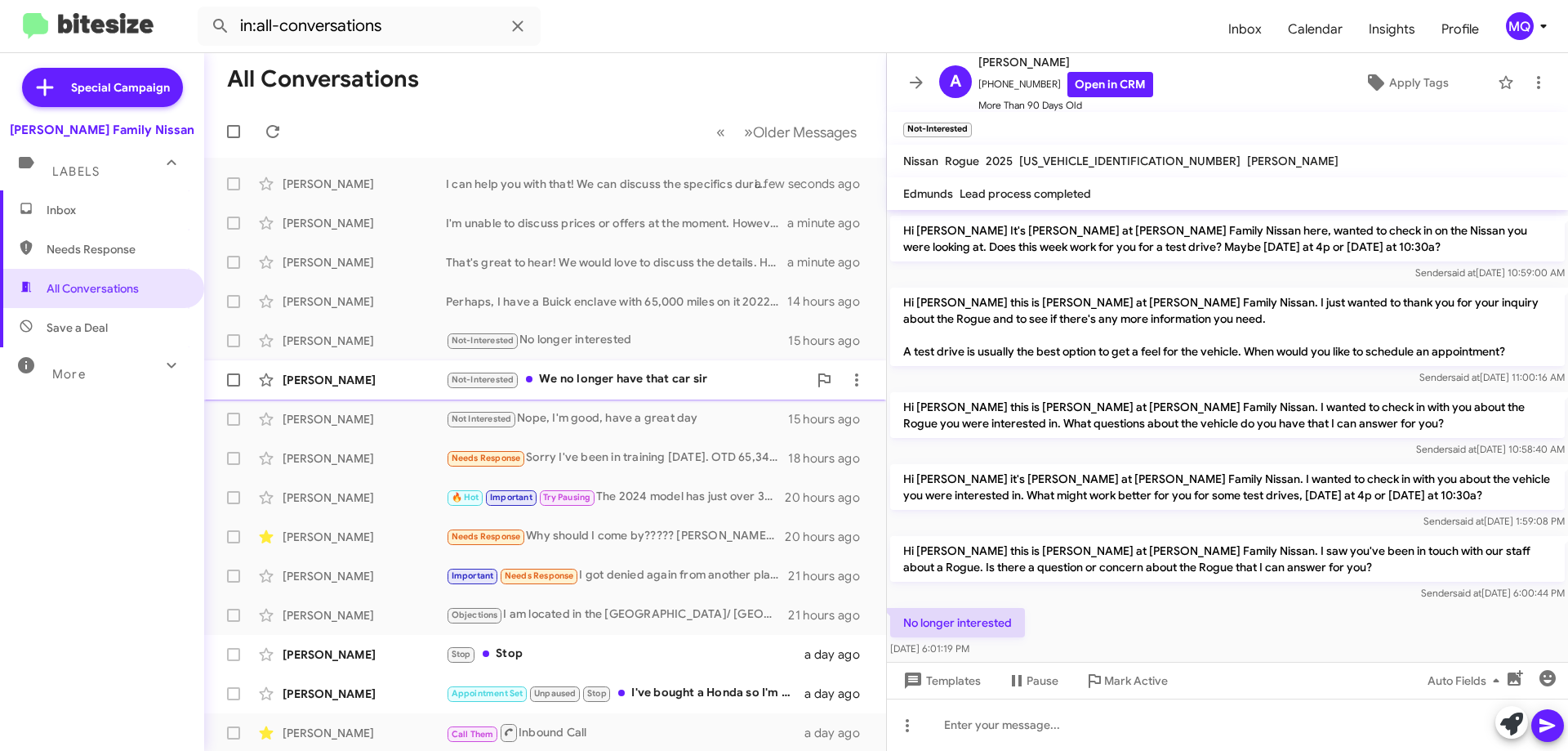
click at [665, 376] on div "Not-Interested We no longer have that car sir" at bounding box center [627, 379] width 362 height 19
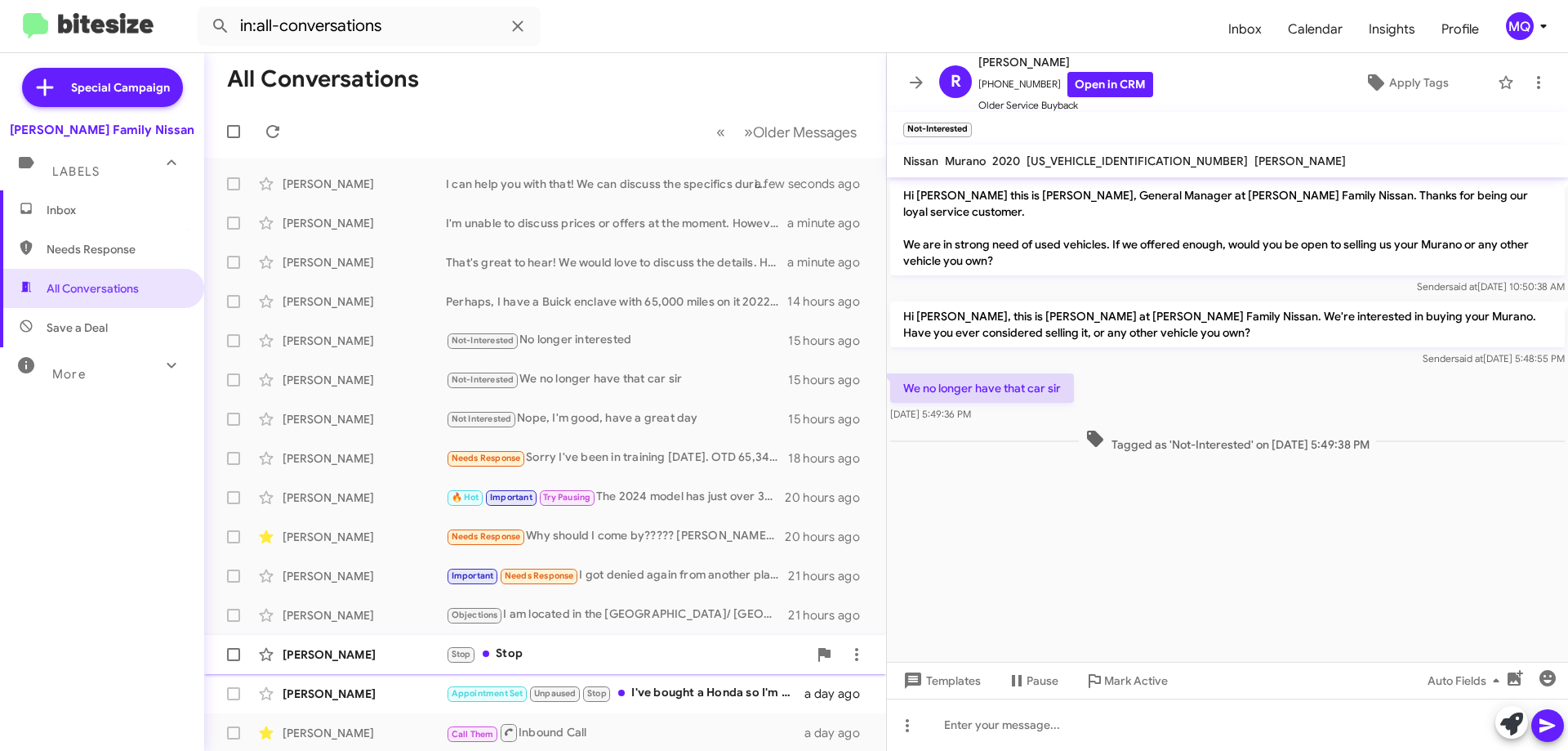
click at [557, 653] on div "Stop Stop" at bounding box center [627, 654] width 362 height 19
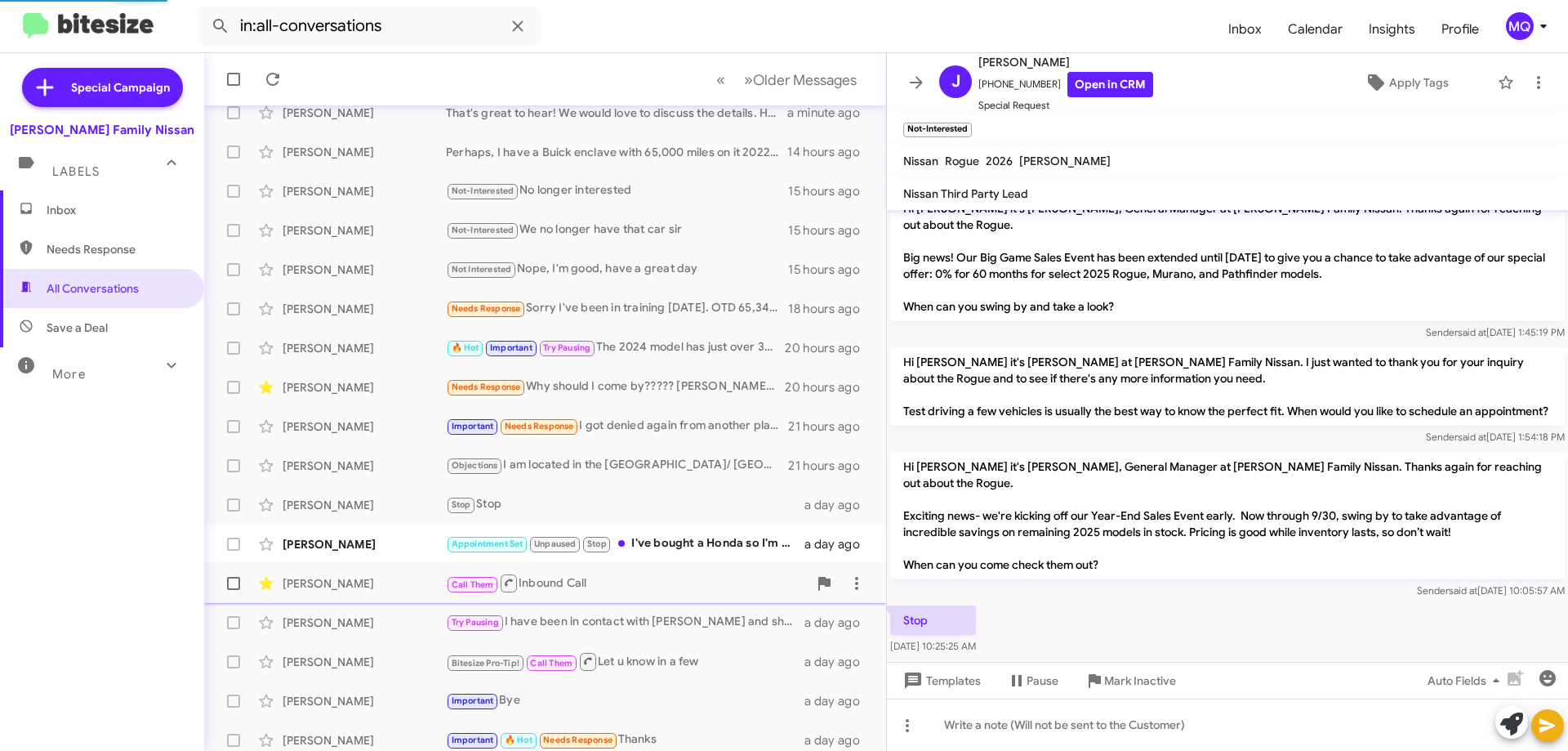
scroll to position [163, 0]
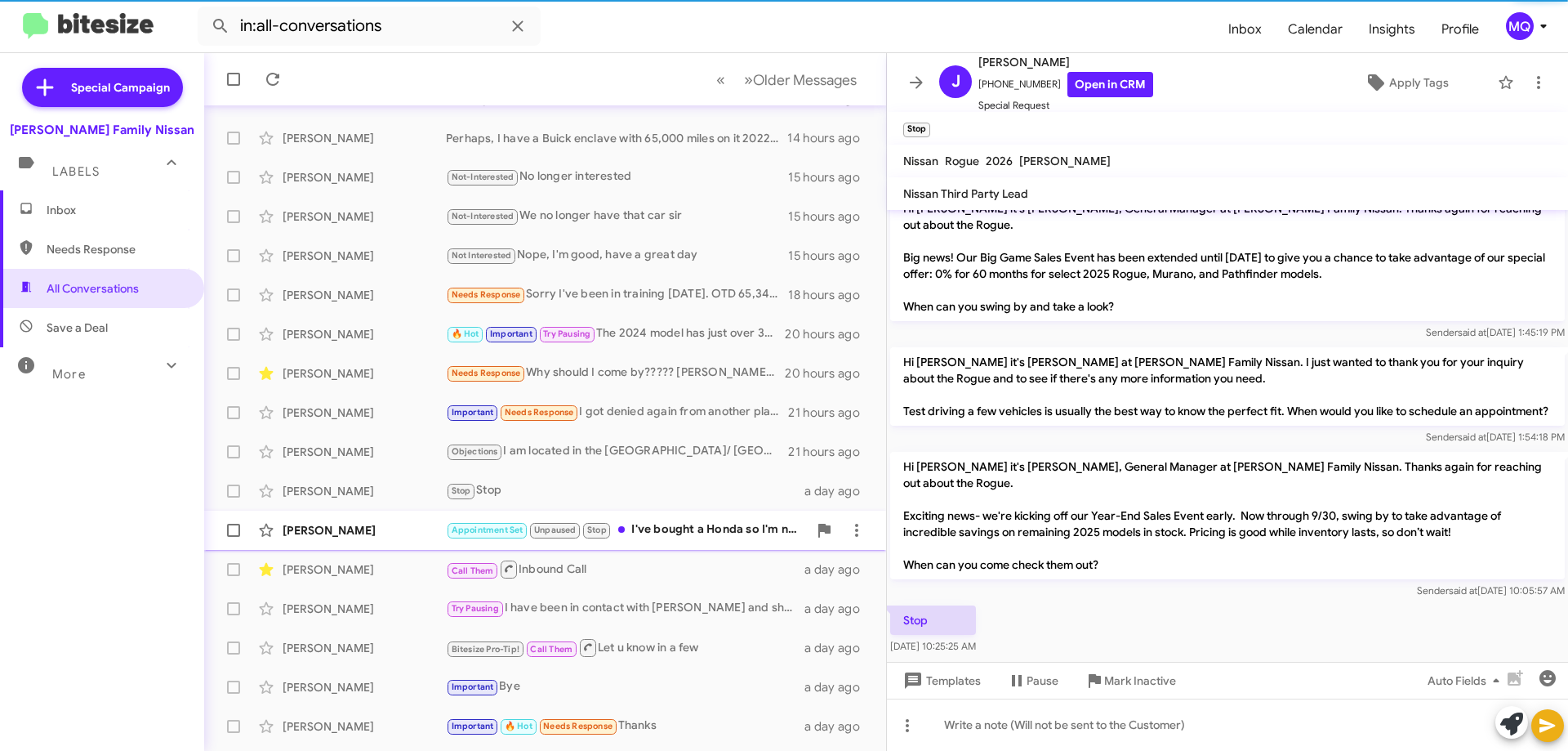
click at [720, 531] on div "Appointment Set Unpaused Stop I've bought a Honda so I'm no longer in market. P…" at bounding box center [627, 530] width 362 height 19
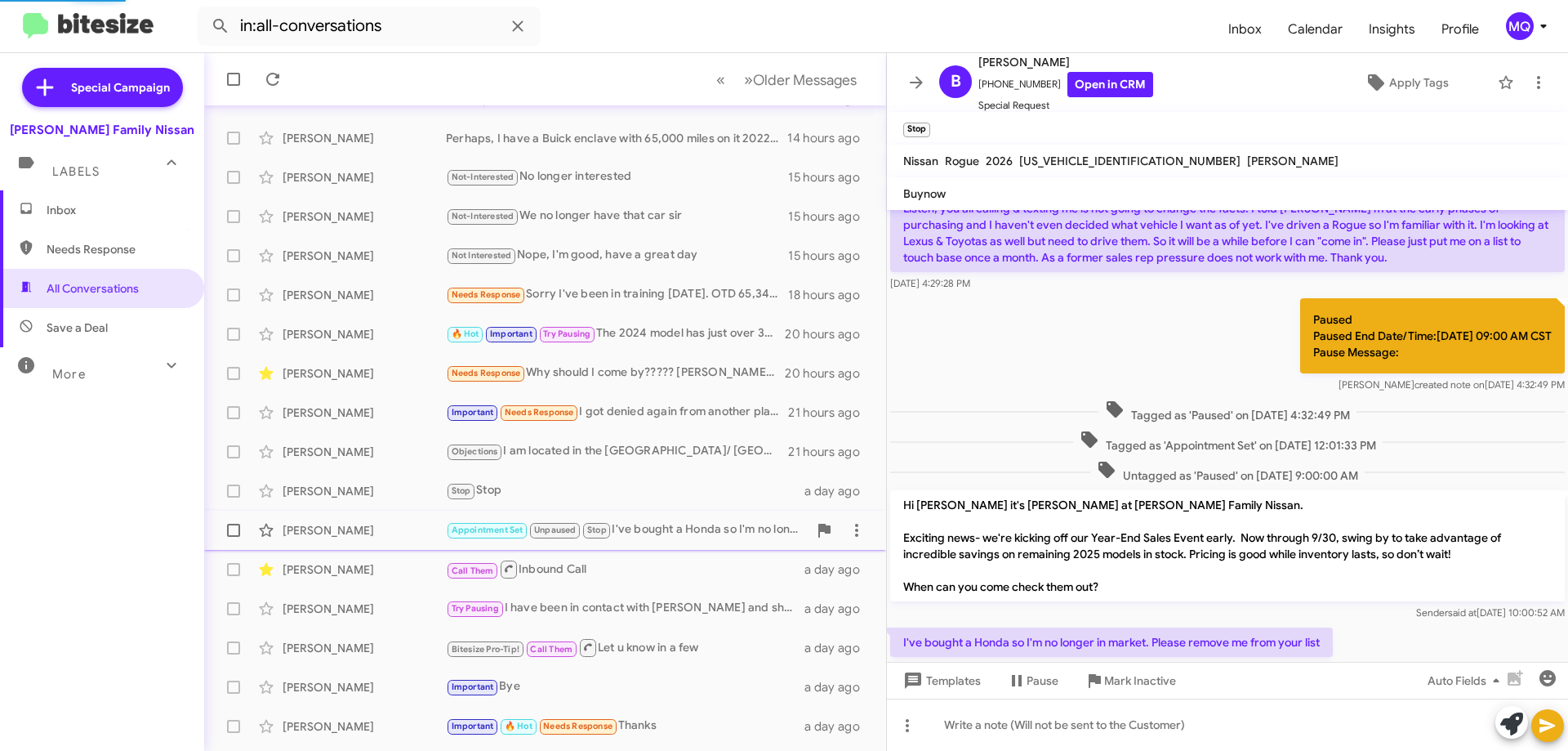
scroll to position [142, 0]
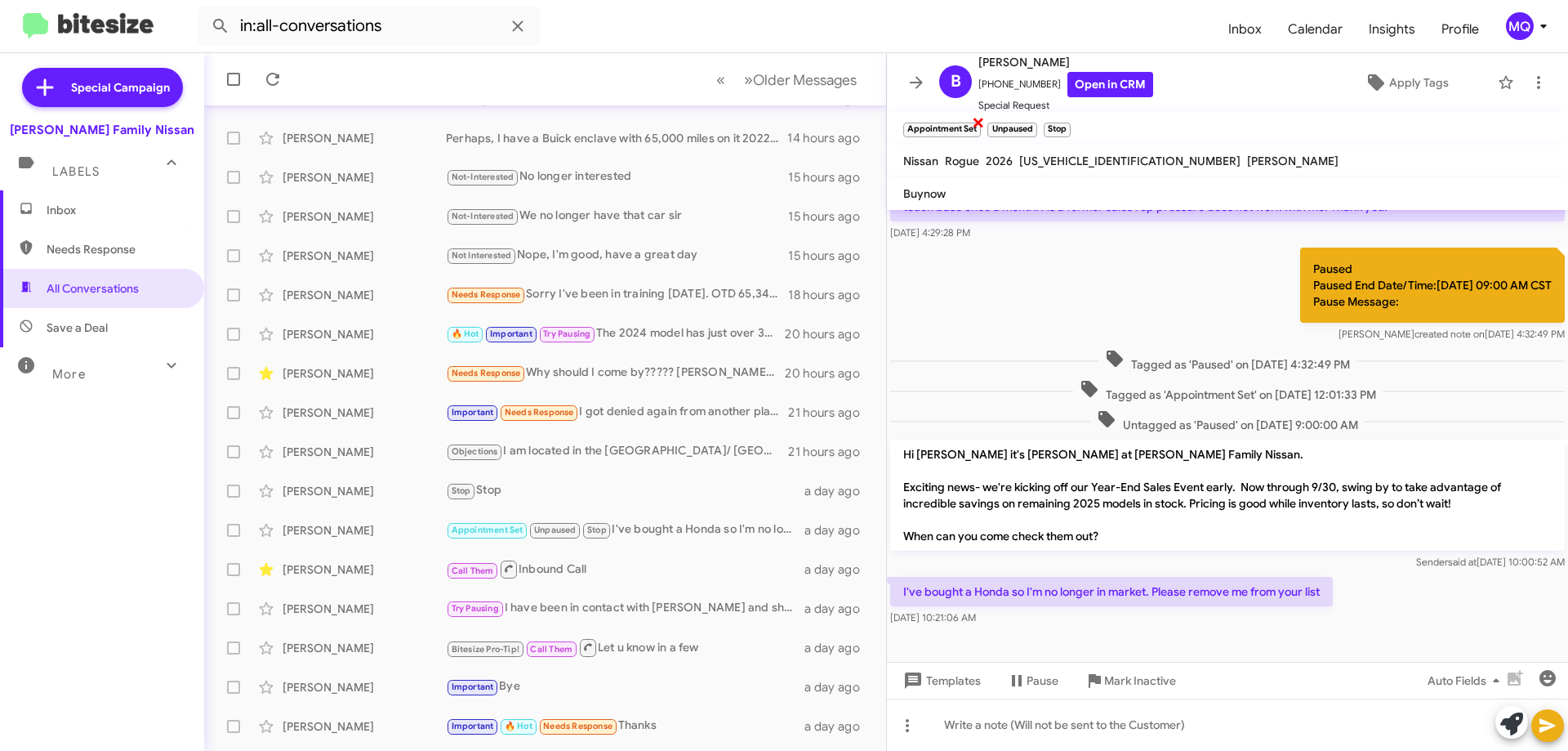
click at [979, 122] on span "×" at bounding box center [979, 122] width 13 height 20
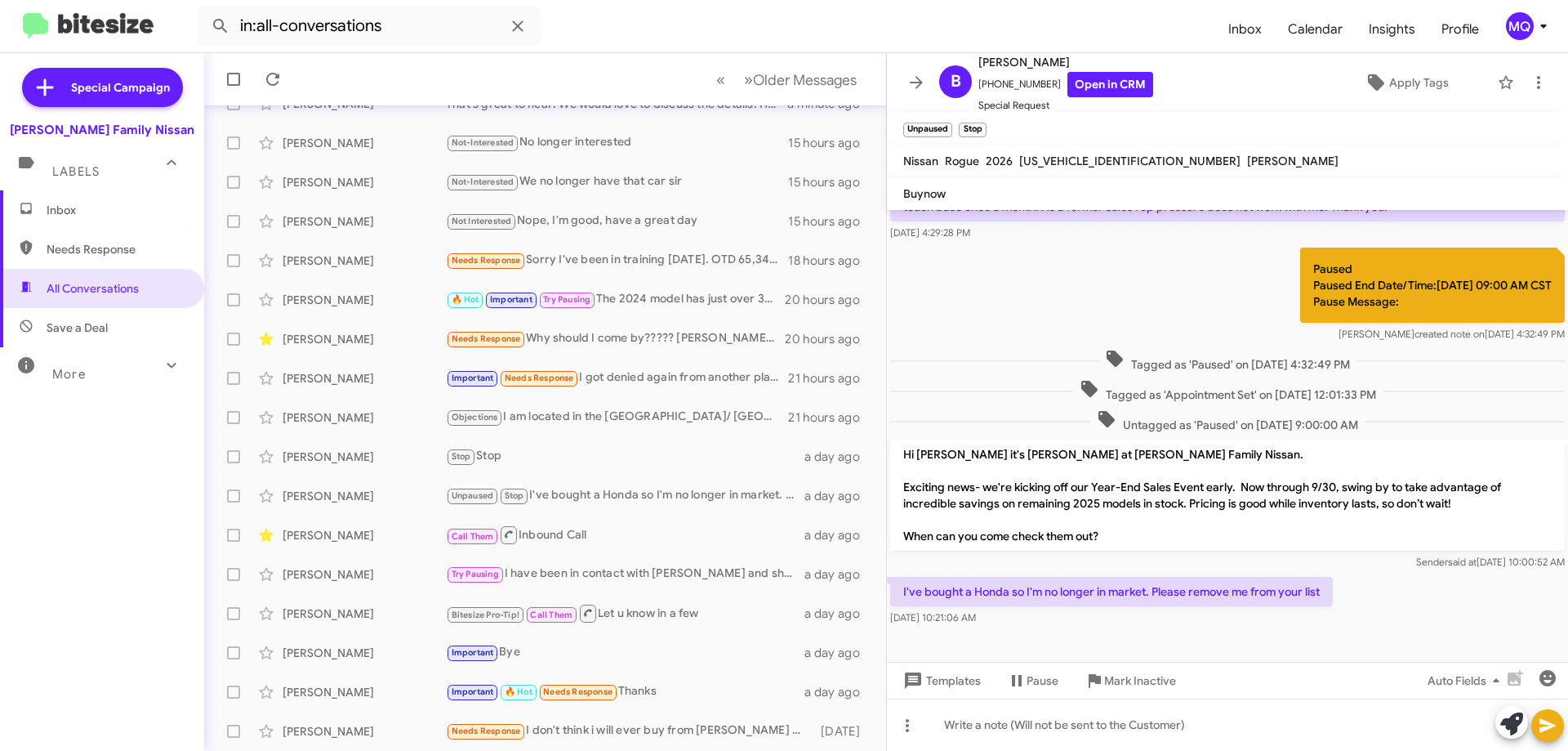
scroll to position [0, 0]
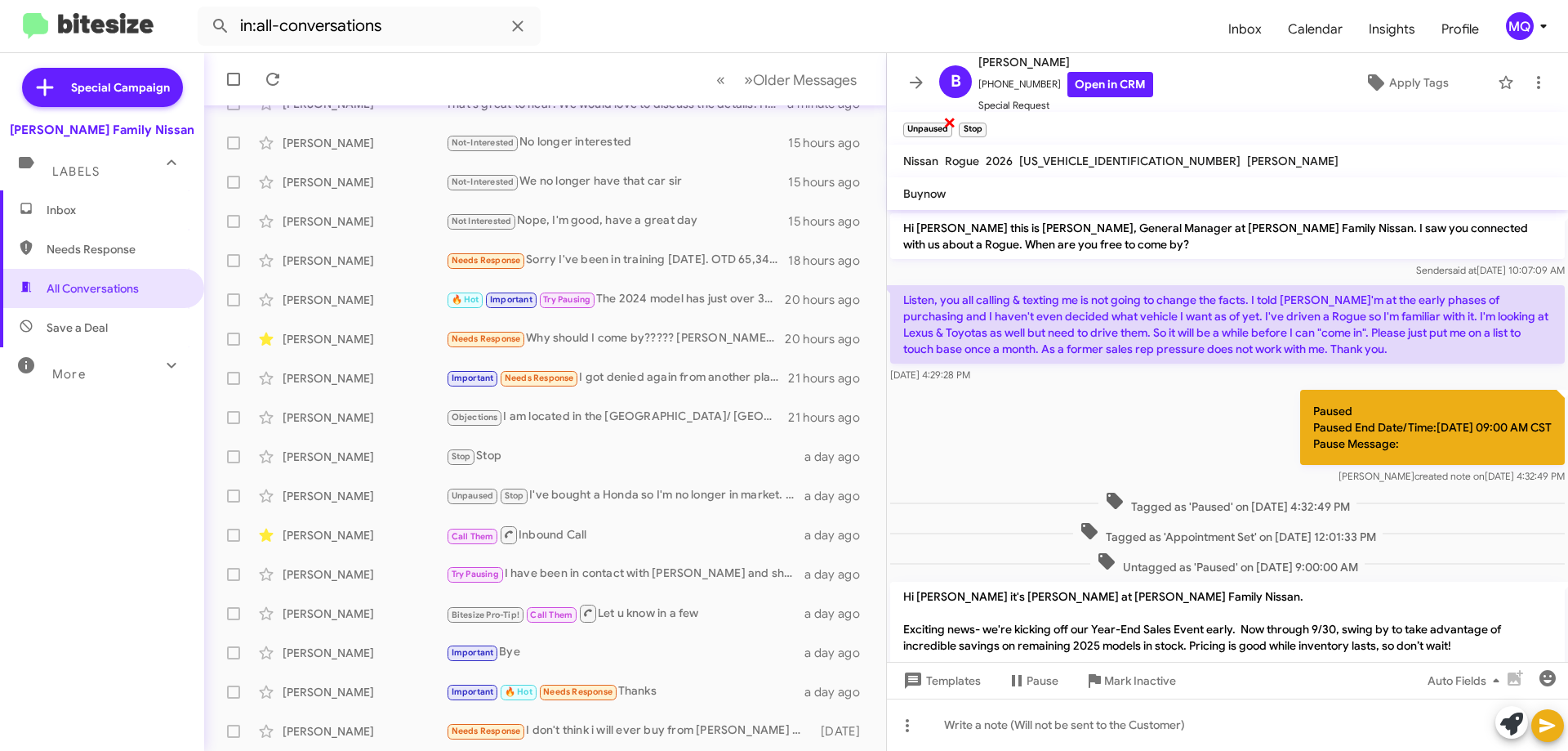
click at [950, 120] on span "×" at bounding box center [950, 122] width 13 height 20
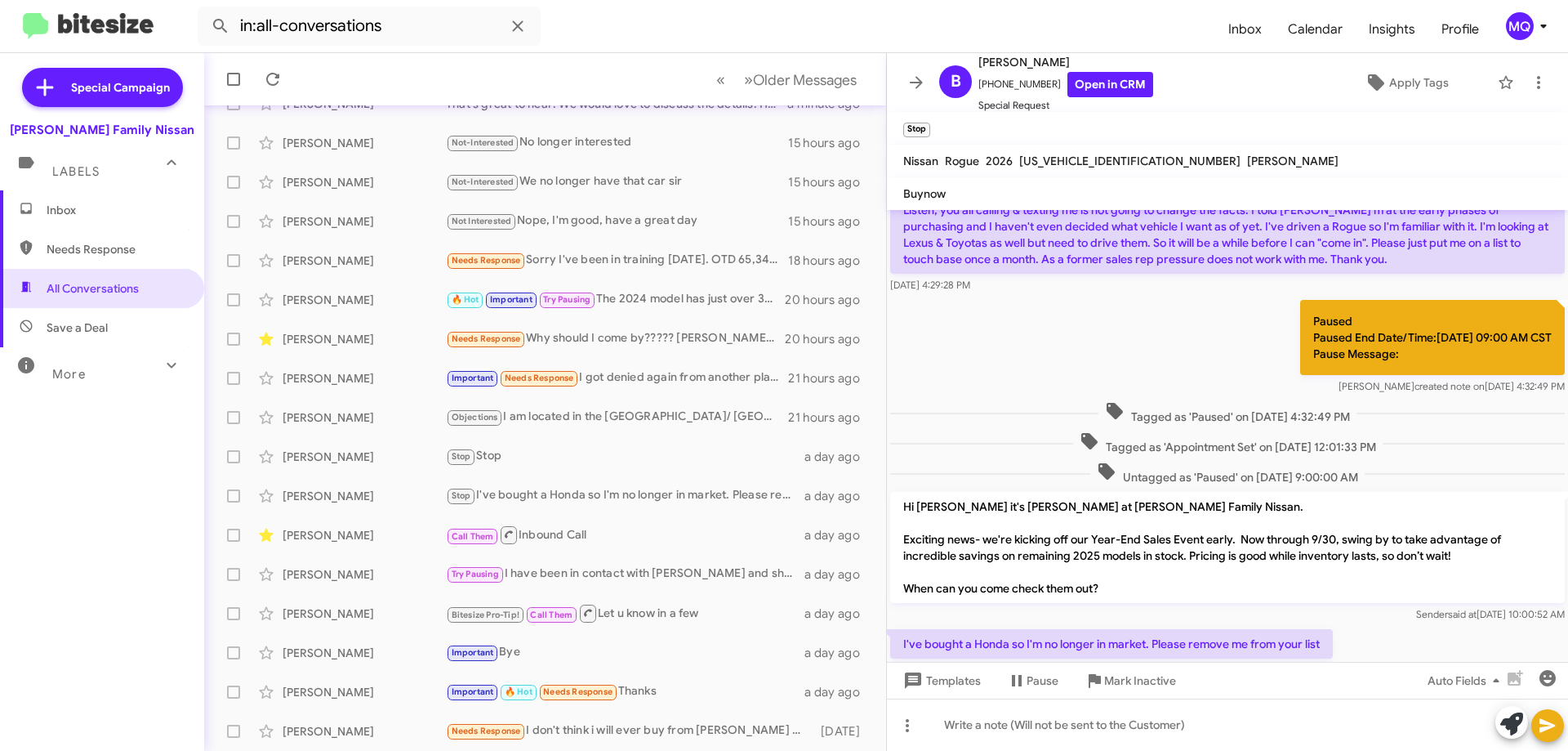
scroll to position [142, 0]
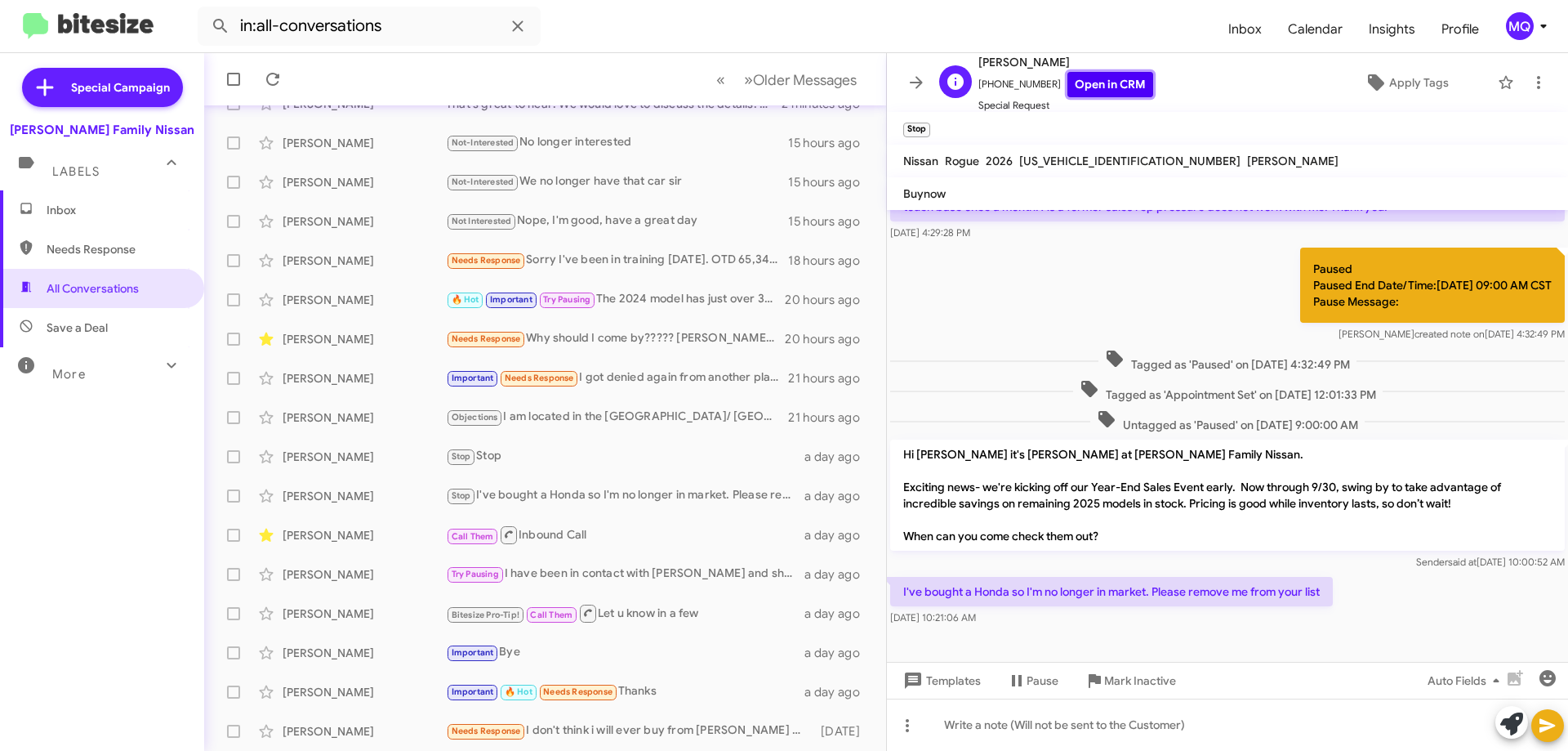
click at [1110, 81] on link "Open in CRM" at bounding box center [1110, 84] width 86 height 25
click at [102, 214] on span "Inbox" at bounding box center [115, 210] width 139 height 16
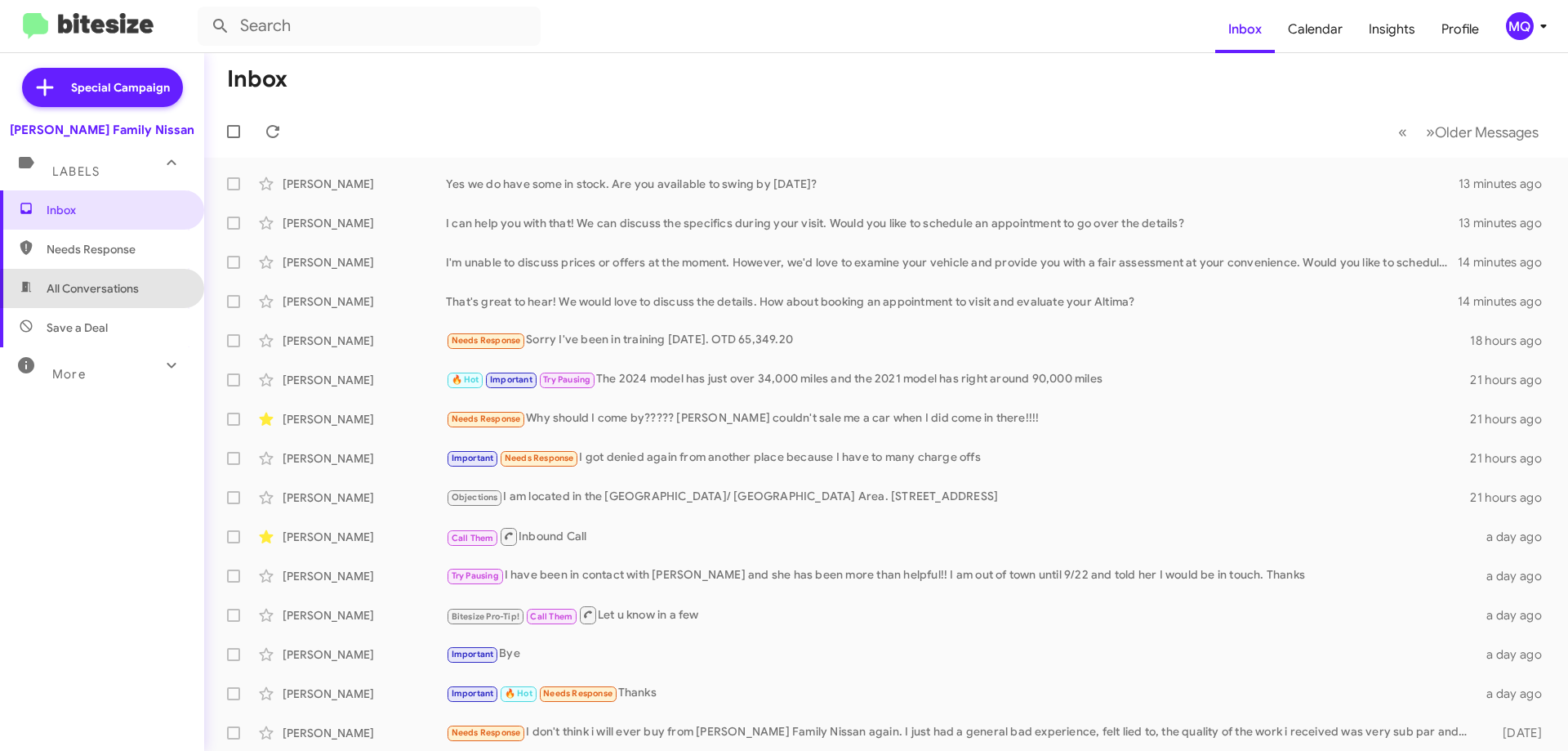
click at [110, 297] on span "All Conversations" at bounding box center [102, 288] width 204 height 39
type input "in:all-conversations"
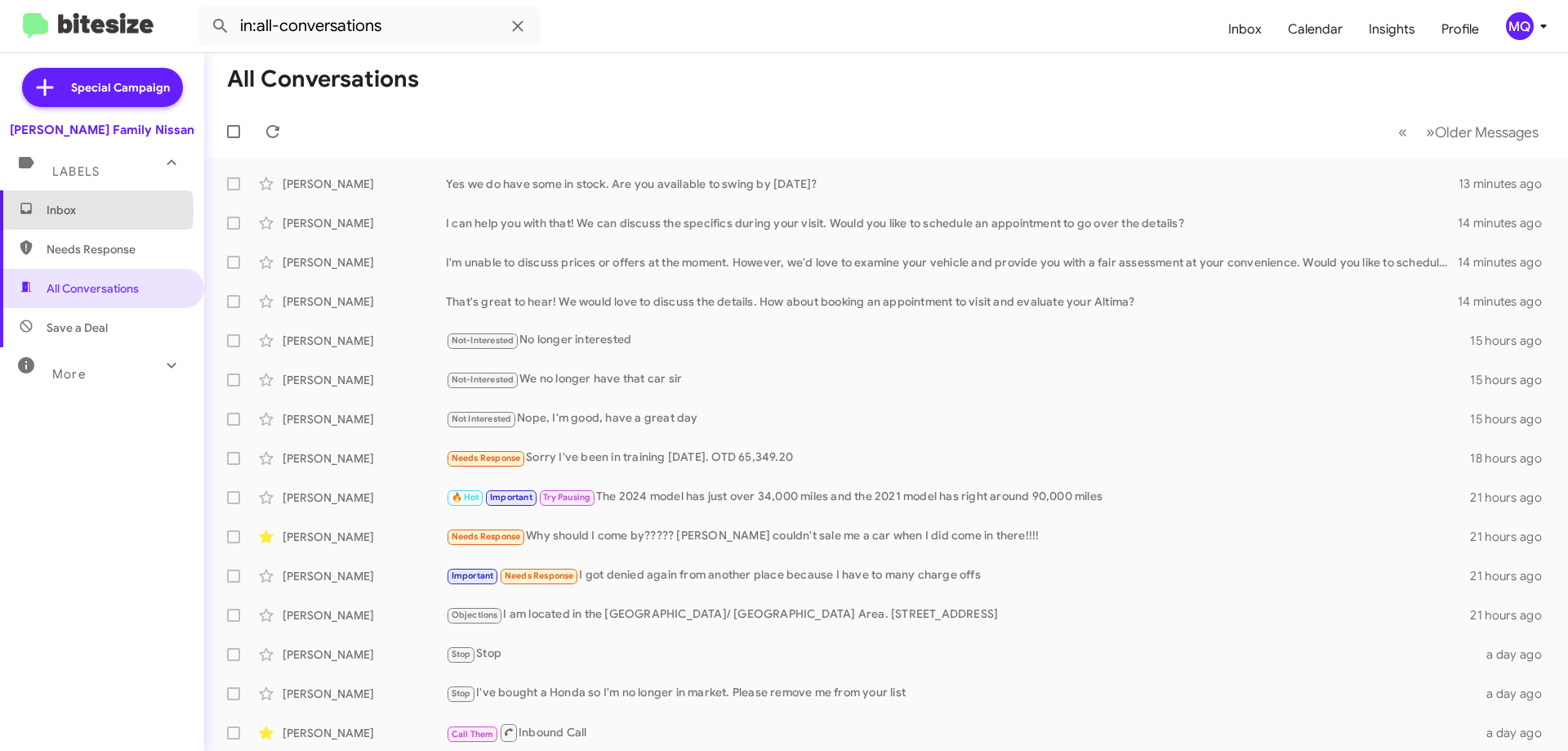
click at [68, 210] on span "Inbox" at bounding box center [115, 210] width 139 height 16
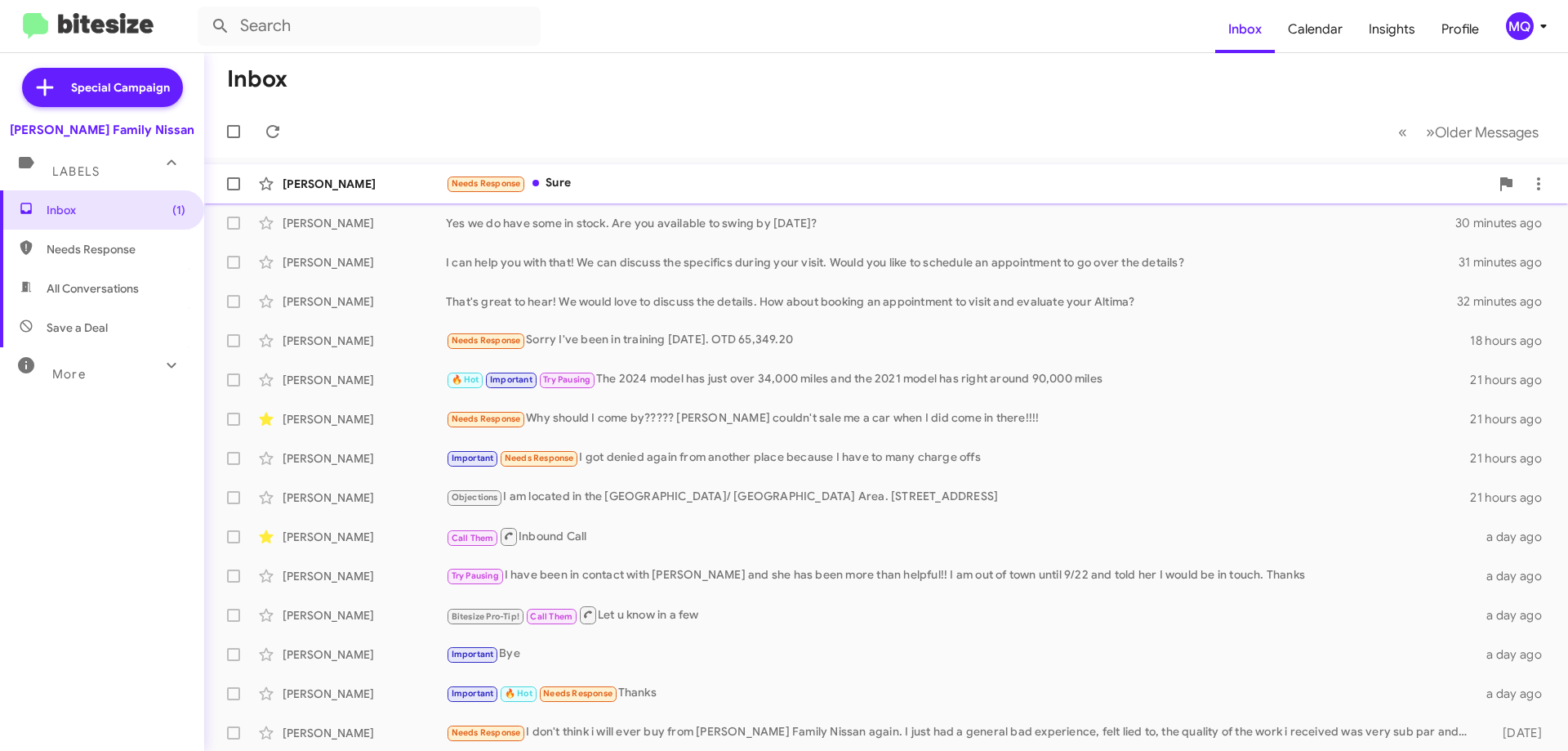
click at [691, 184] on div "Needs Response Sure" at bounding box center [968, 183] width 1044 height 19
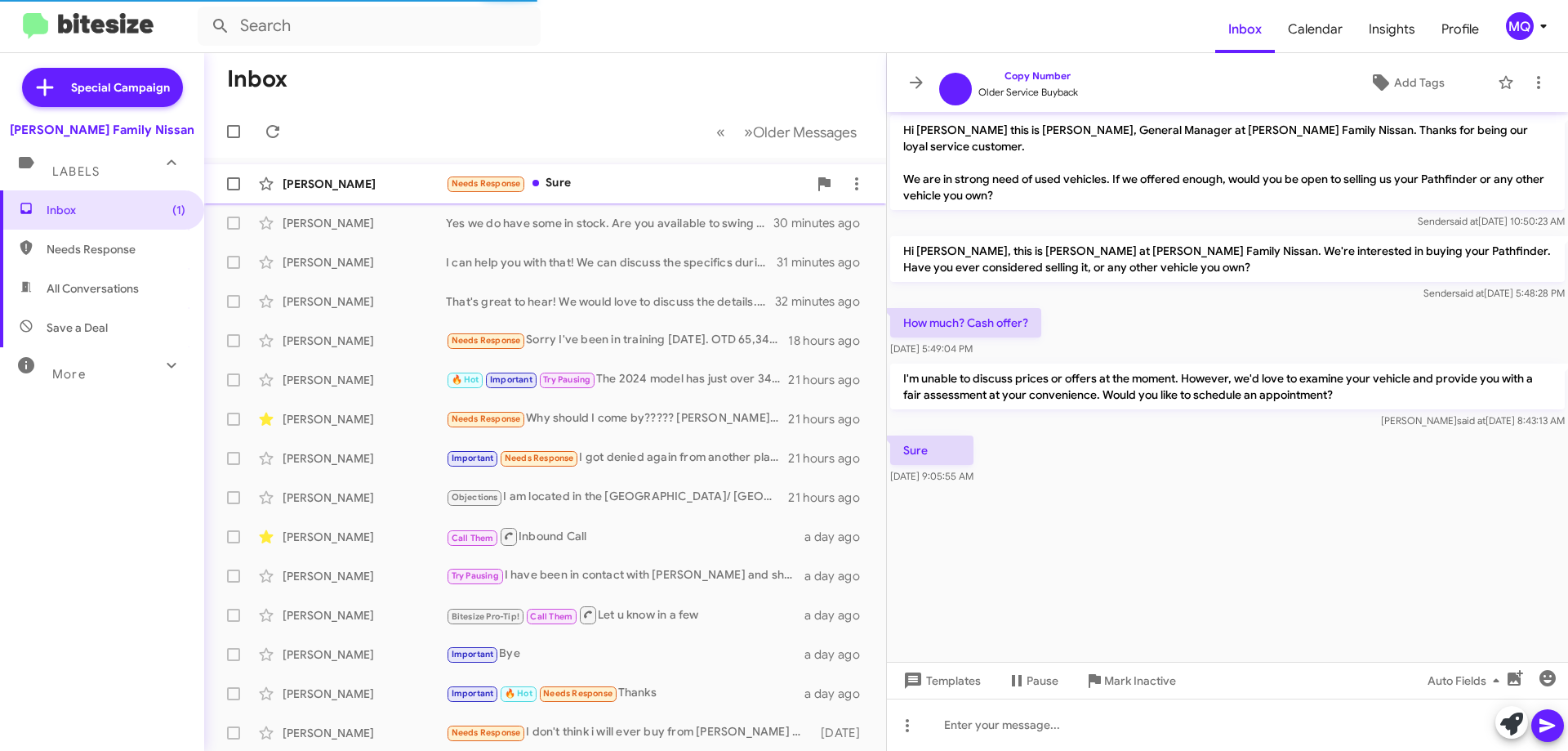
click at [641, 183] on div "Needs Response Sure" at bounding box center [627, 183] width 362 height 19
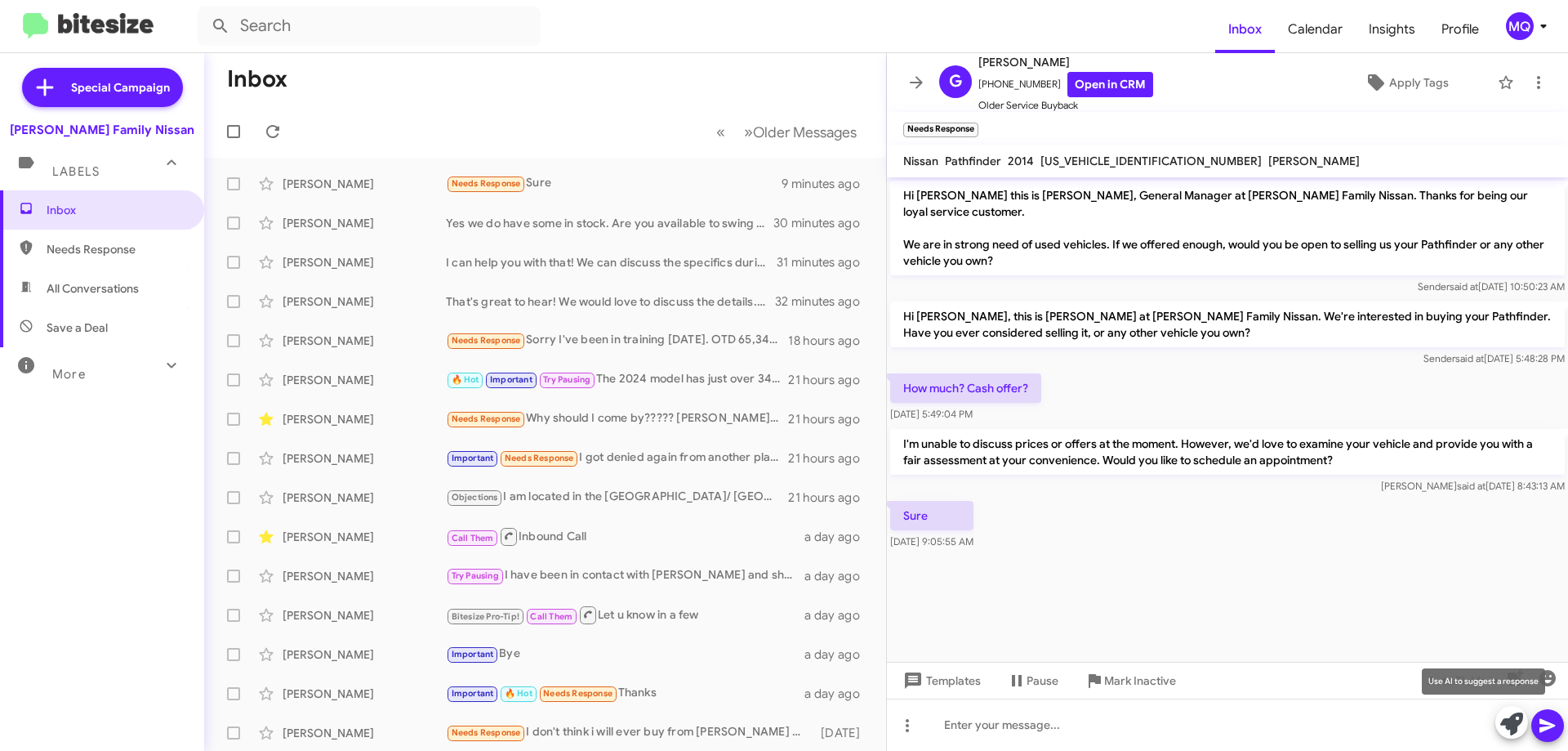
click at [1517, 724] on icon at bounding box center [1512, 723] width 23 height 23
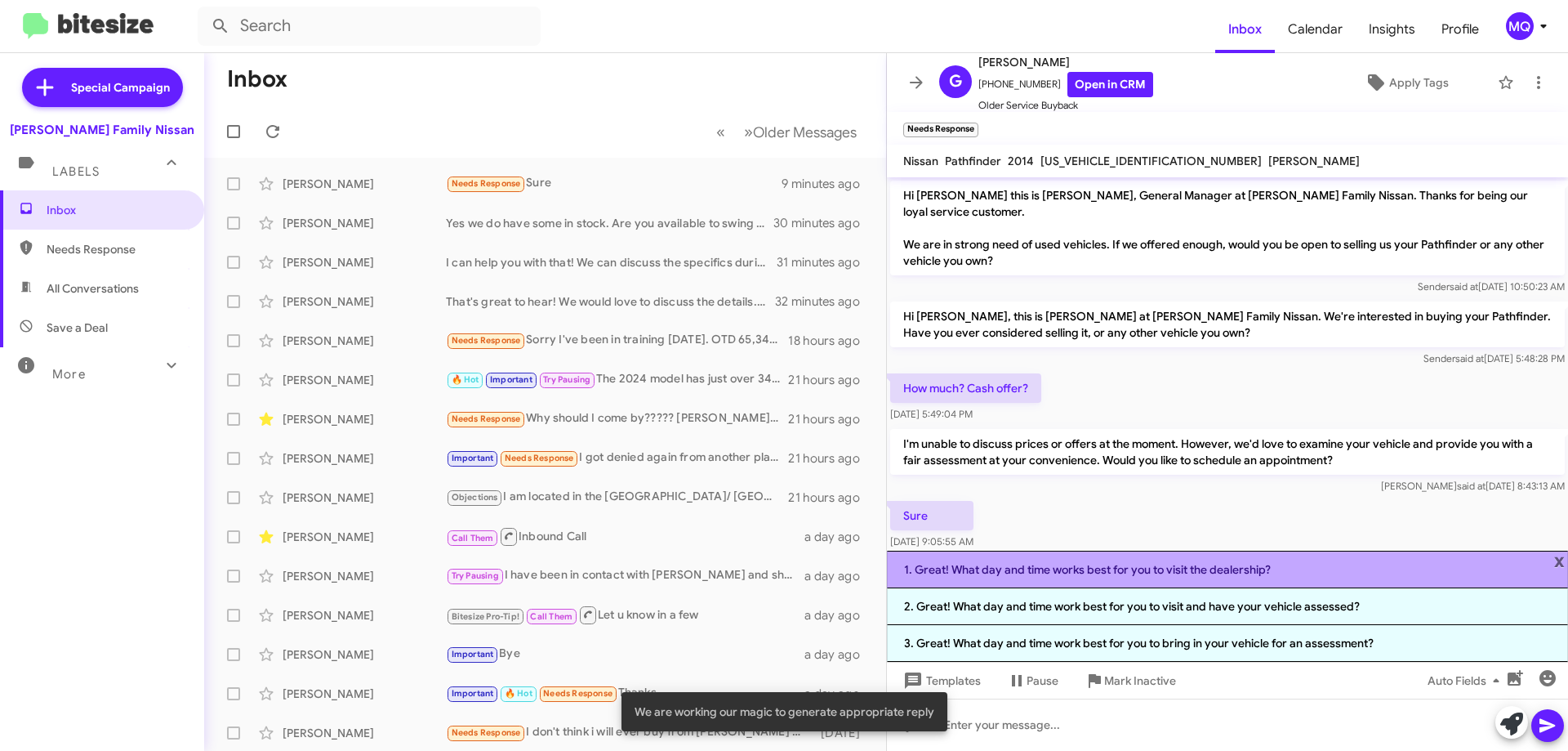
click at [1017, 579] on li "1. Great! What day and time works best for you to visit the dealership?" at bounding box center [1227, 569] width 681 height 37
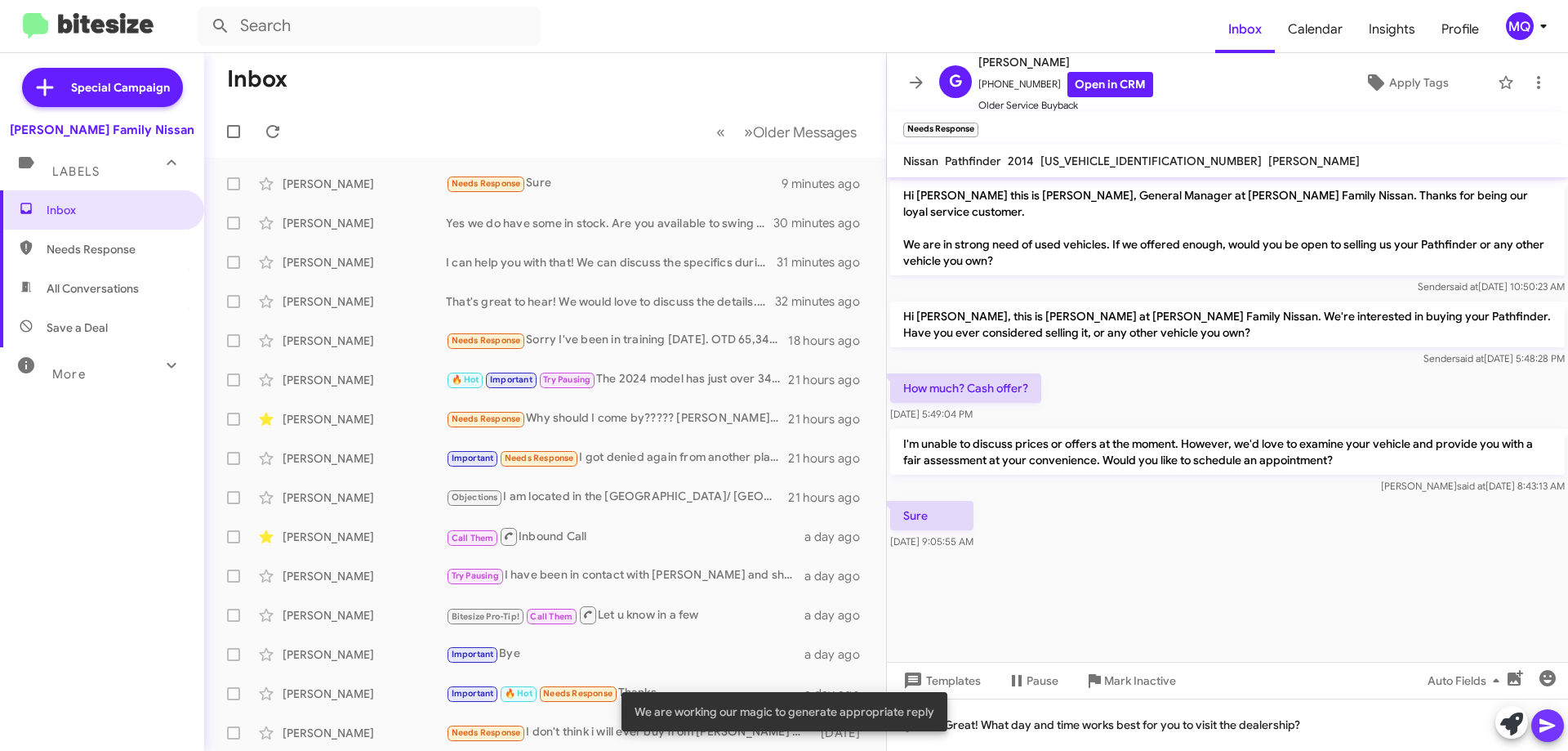
click at [1552, 720] on icon at bounding box center [1548, 726] width 20 height 20
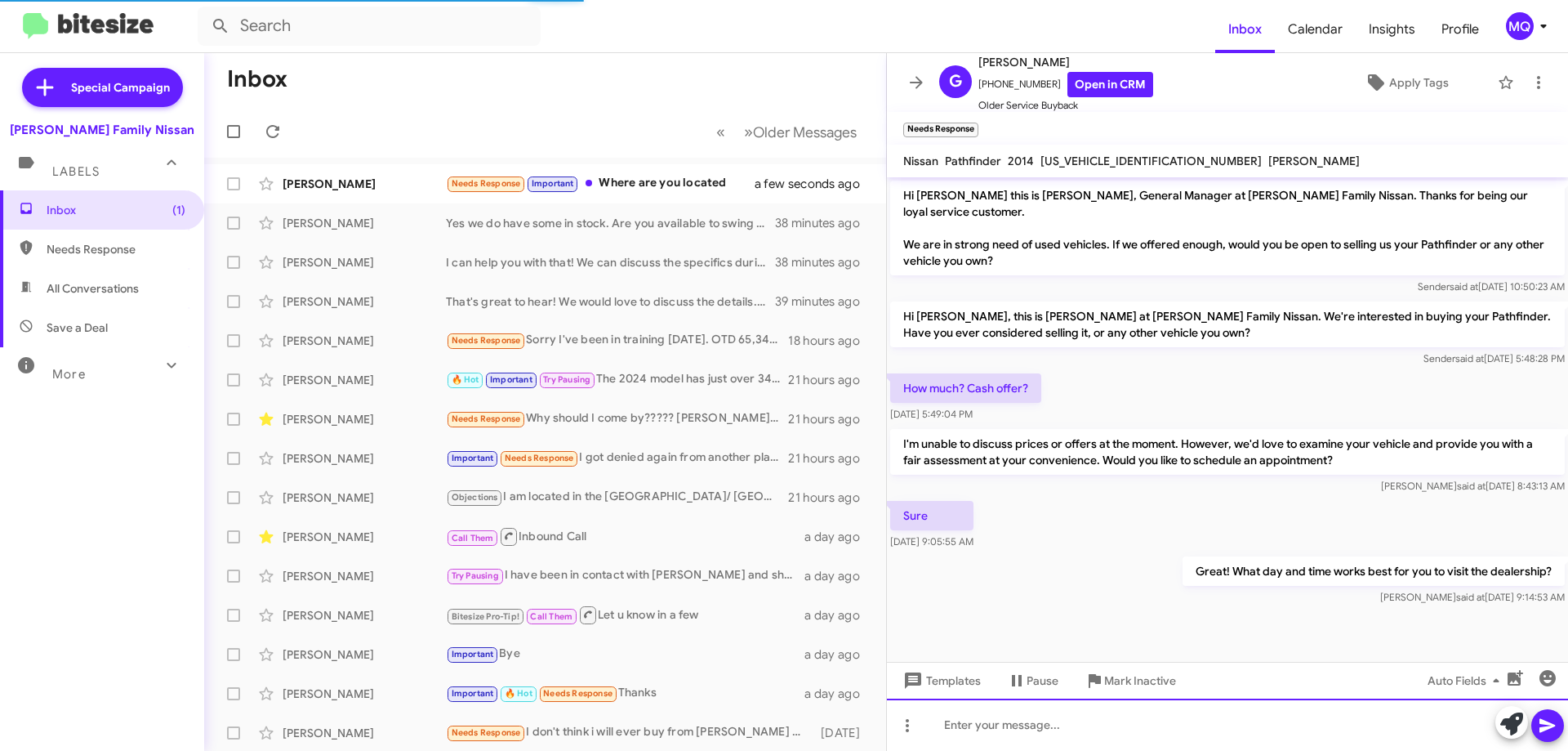
scroll to position [15, 0]
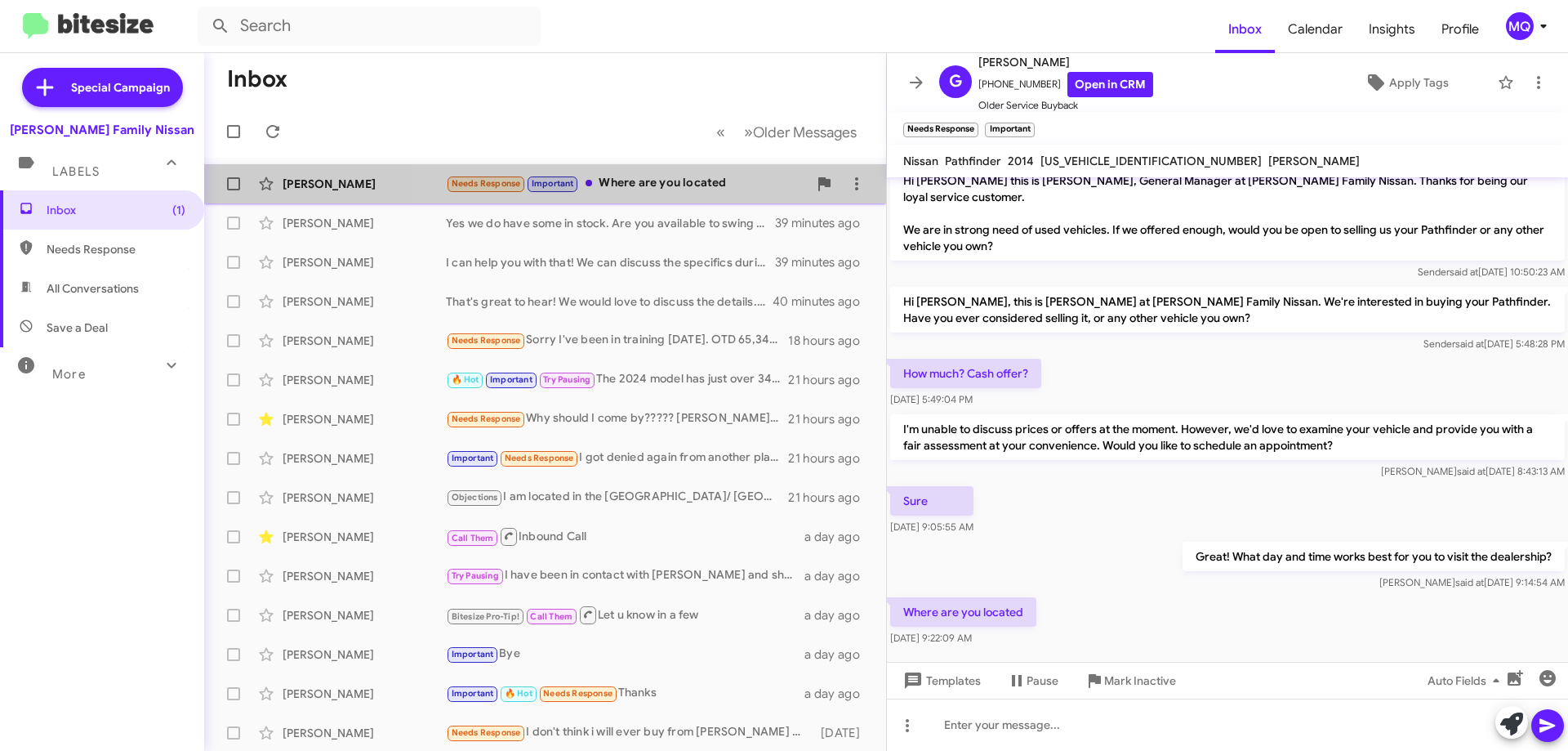
click at [642, 178] on div "Needs Response Important Where are you located" at bounding box center [627, 183] width 362 height 19
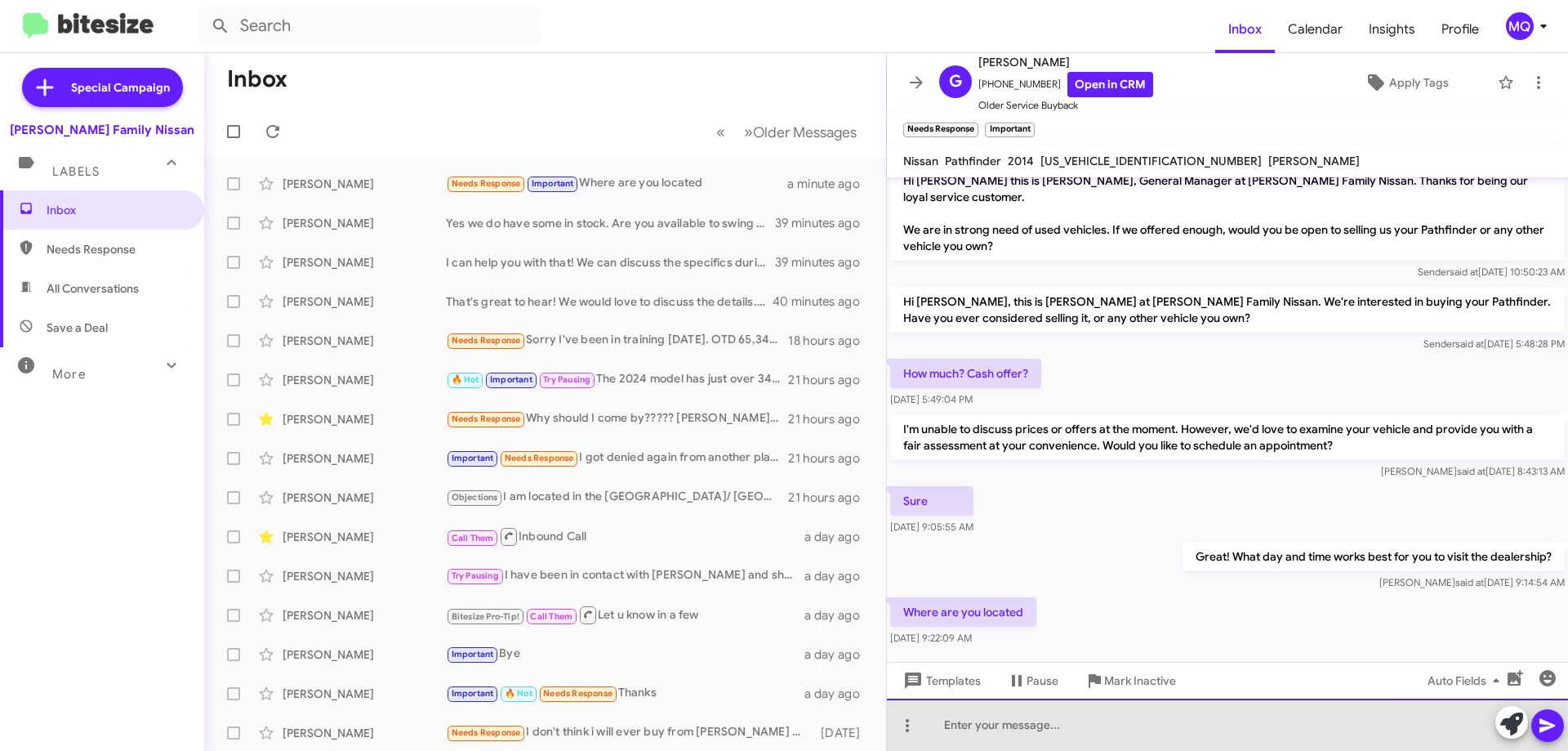
click at [1066, 733] on div at bounding box center [1227, 725] width 681 height 53
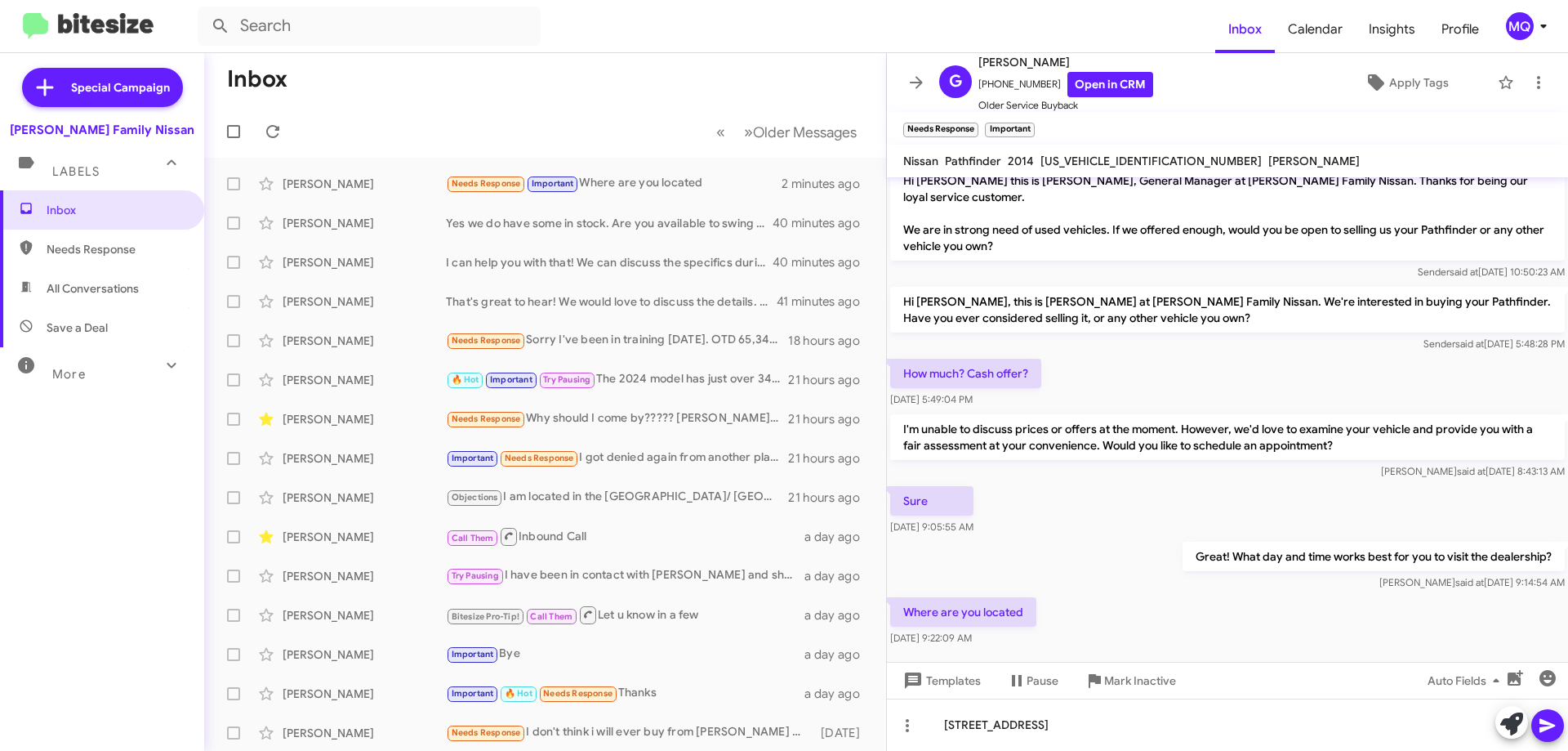
click at [1549, 725] on icon at bounding box center [1547, 726] width 15 height 14
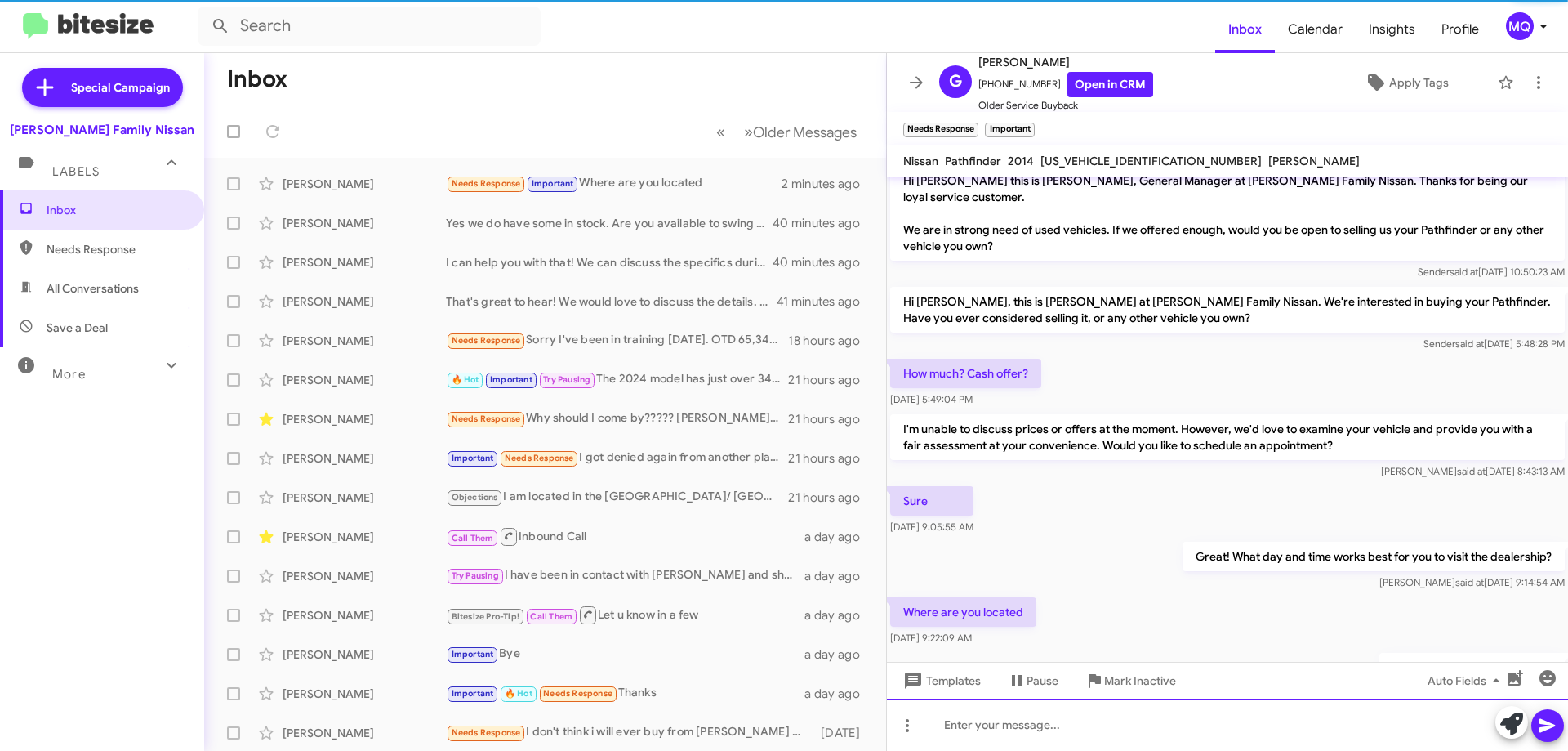
scroll to position [74, 0]
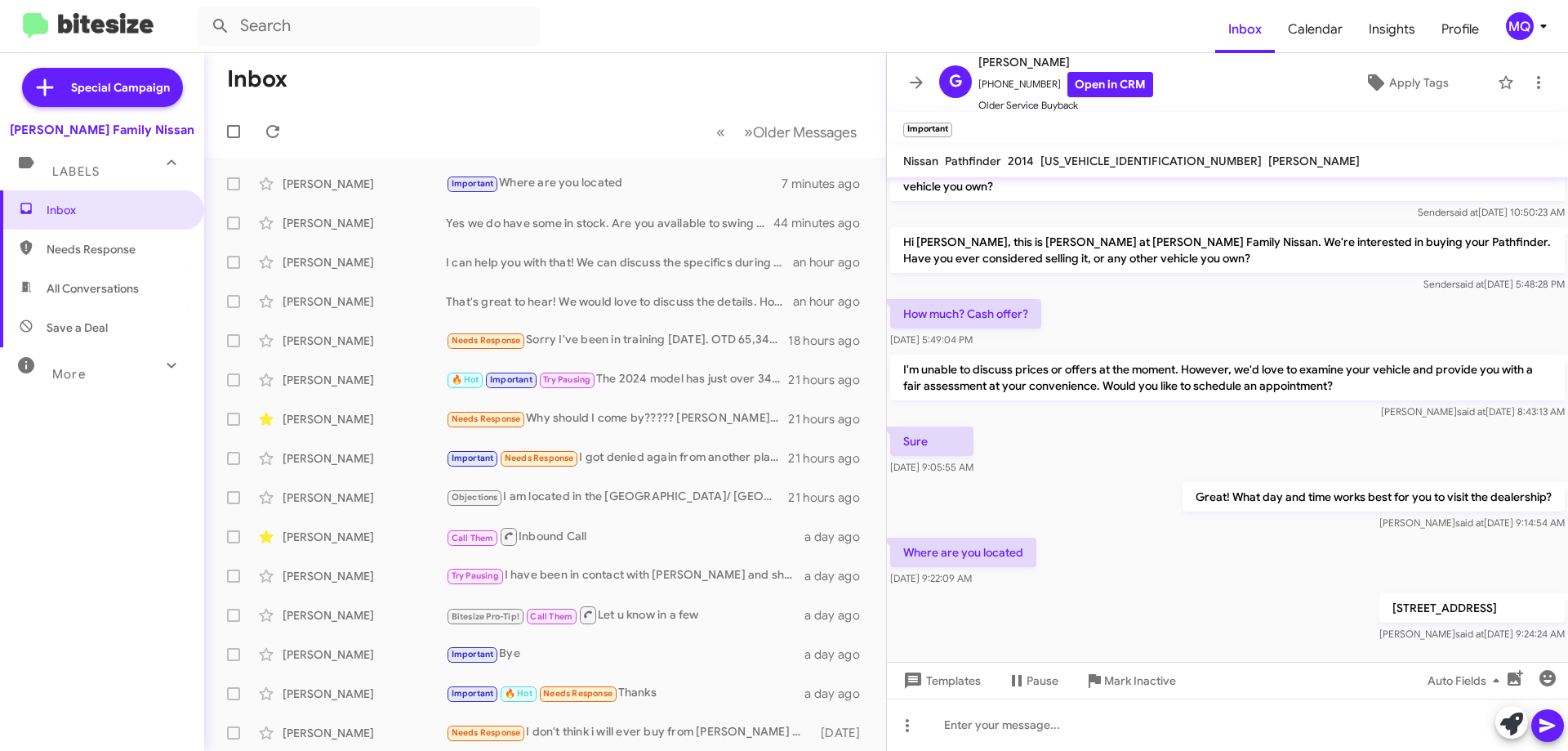
click at [92, 301] on span "All Conversations" at bounding box center [102, 288] width 204 height 39
type input "in:all-conversations"
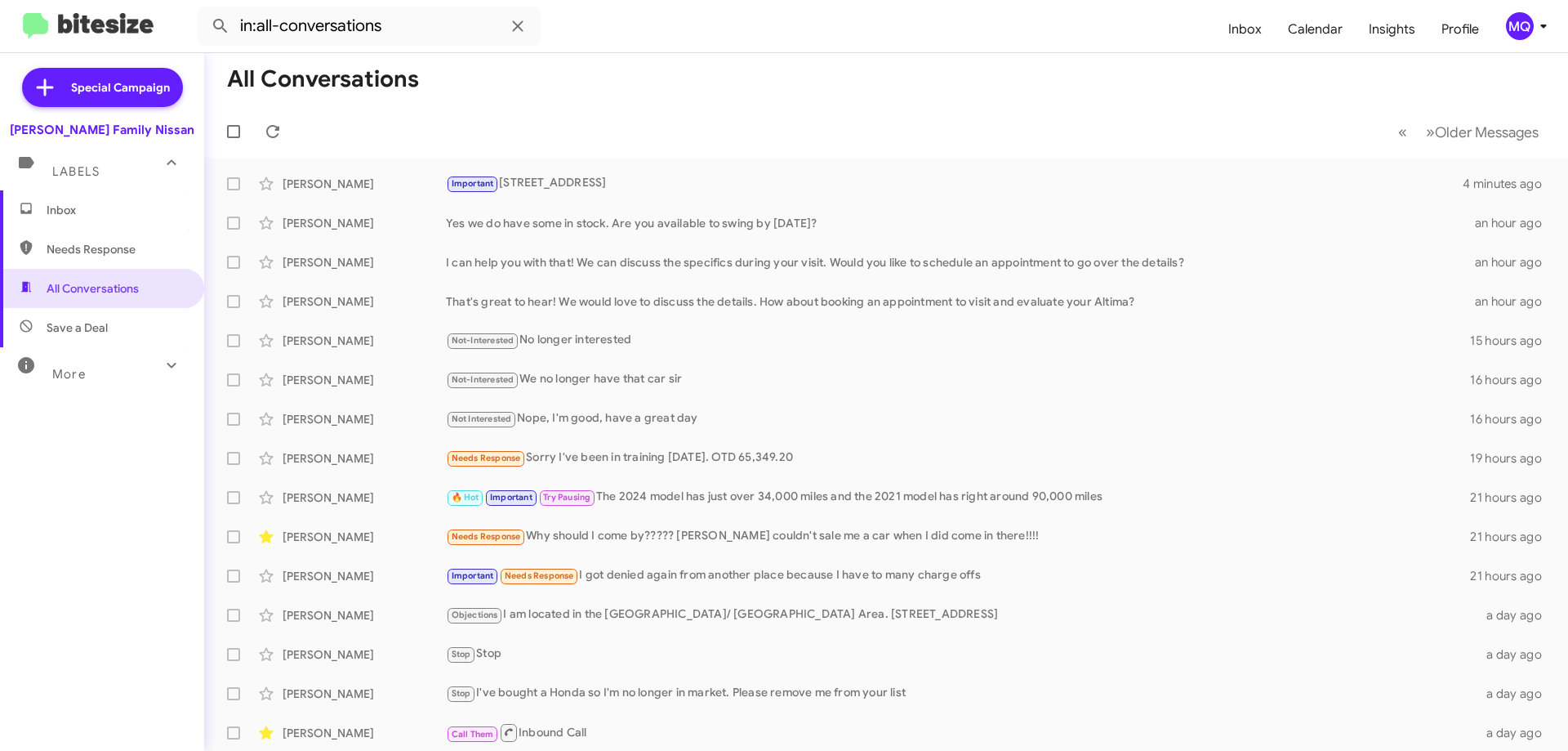
click at [93, 219] on span "Inbox" at bounding box center [102, 210] width 204 height 39
